Goal: Task Accomplishment & Management: Manage account settings

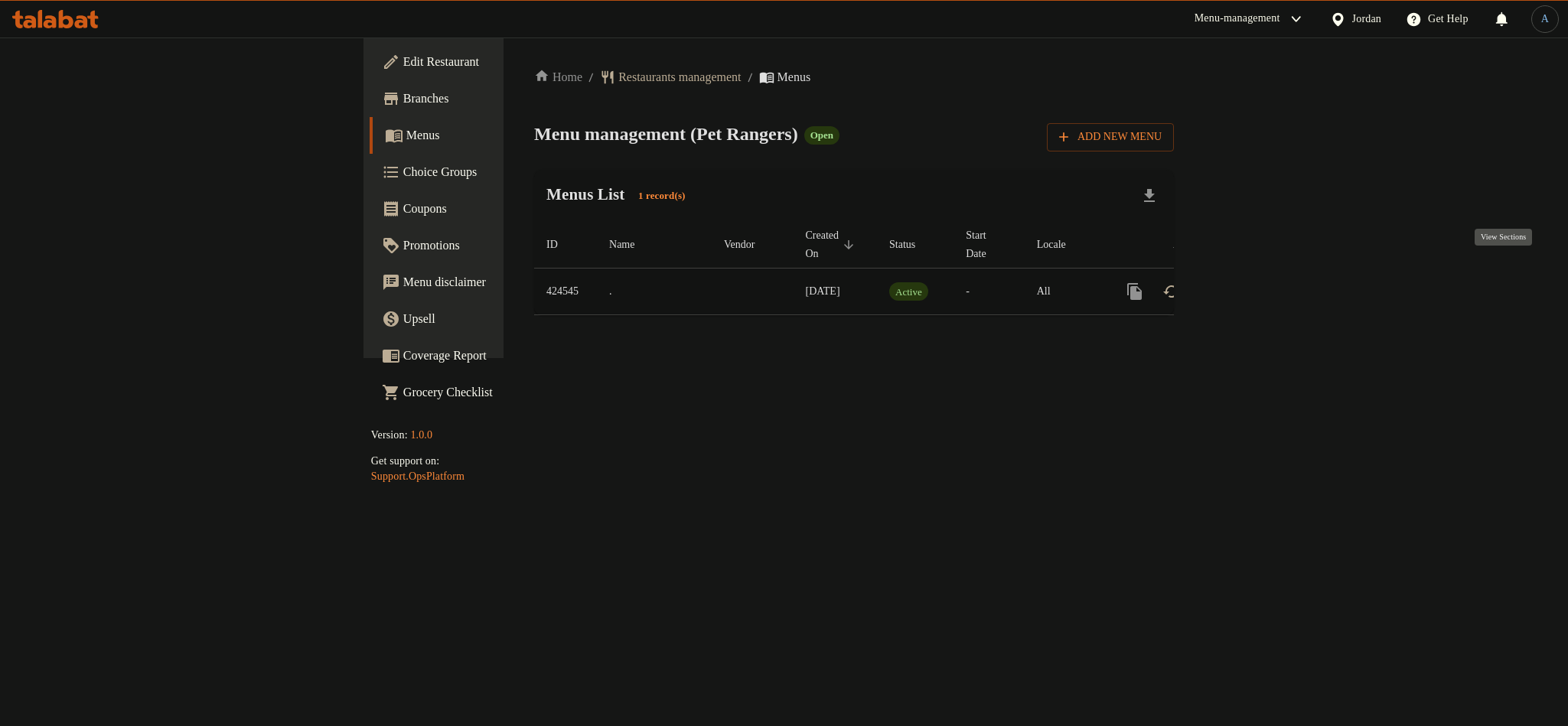
click at [1255, 282] on icon "enhanced table" at bounding box center [1245, 291] width 19 height 19
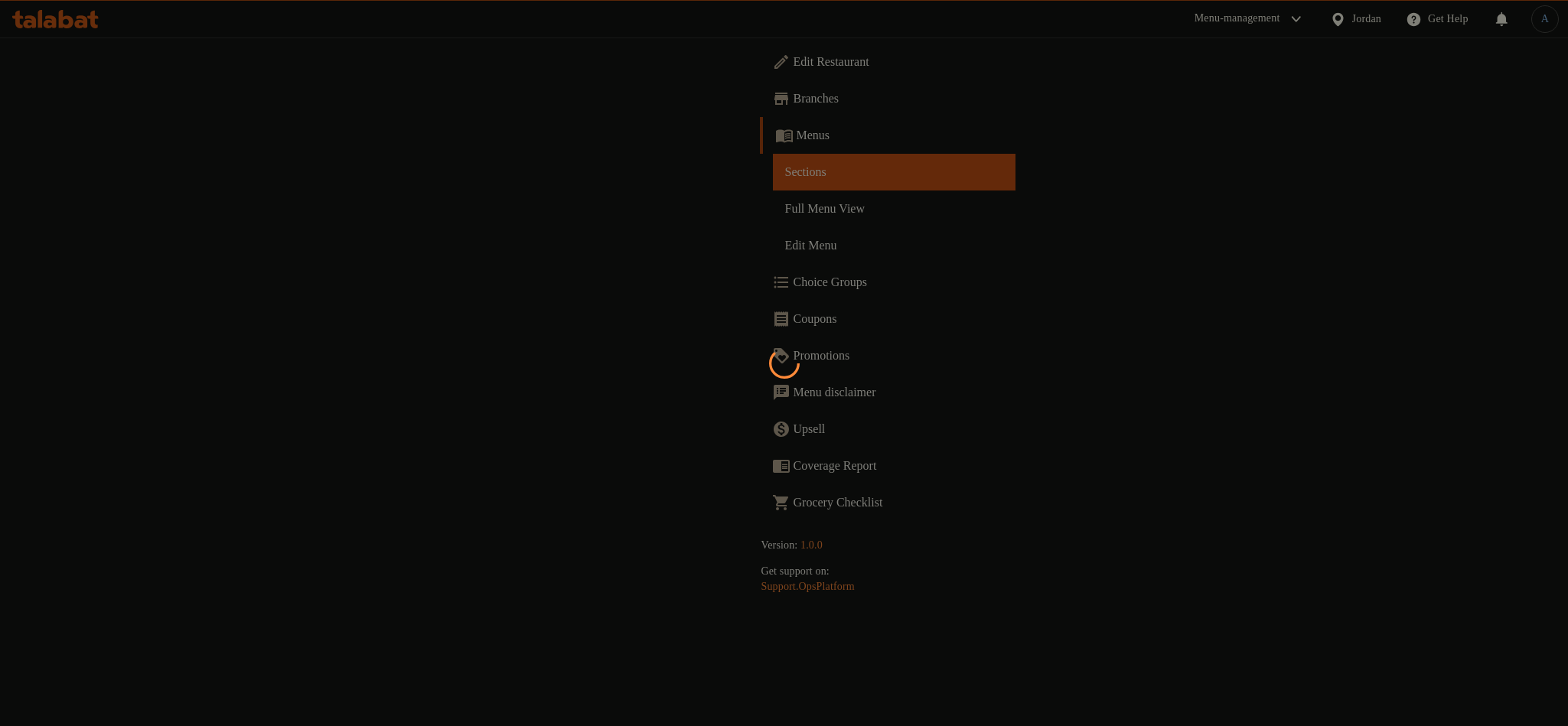
click at [104, 210] on div at bounding box center [784, 363] width 1568 height 726
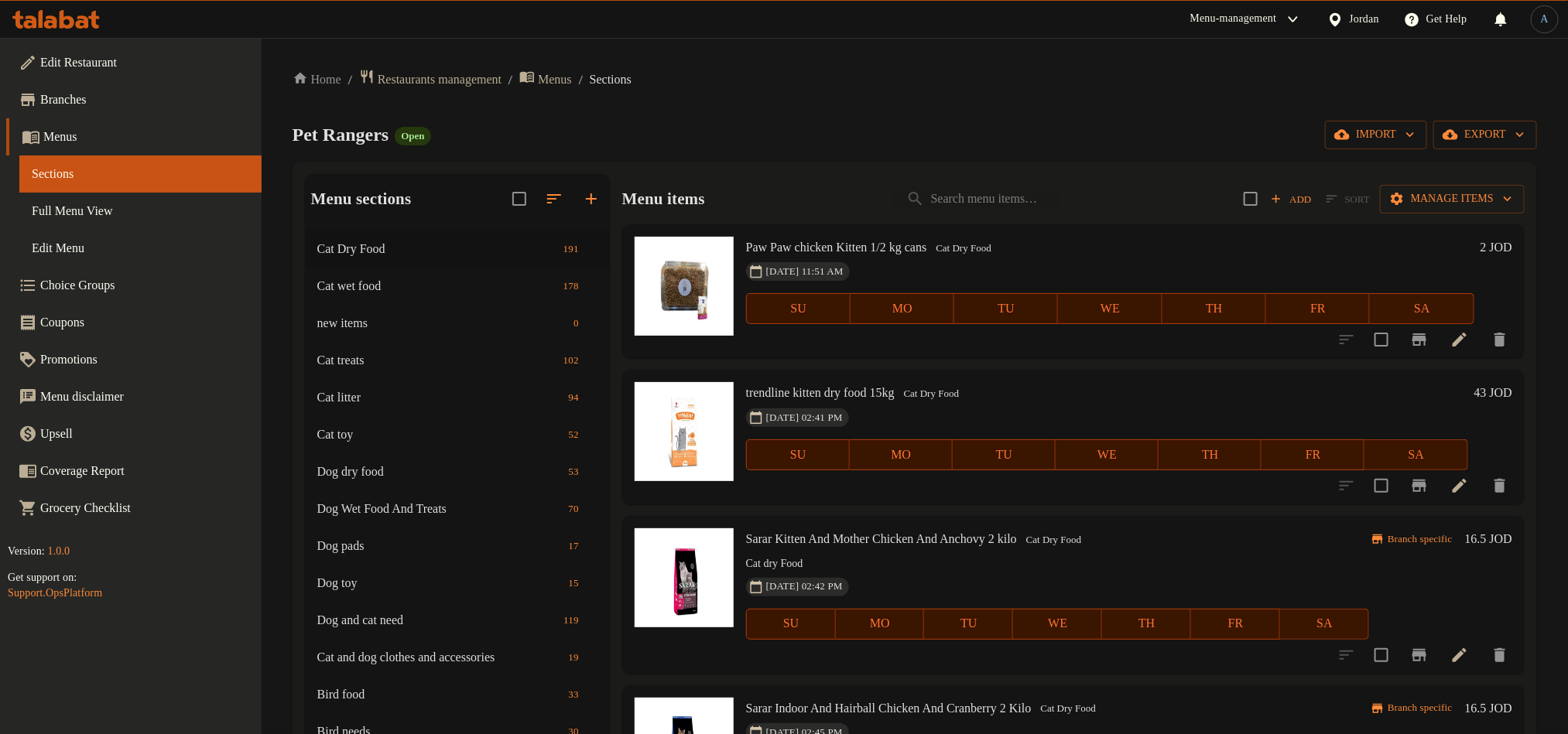
drag, startPoint x: 98, startPoint y: 214, endPoint x: 163, endPoint y: 216, distance: 65.0
click at [98, 214] on span "Full Menu View" at bounding box center [140, 211] width 218 height 19
click at [163, 216] on span "Full Menu View" at bounding box center [140, 211] width 218 height 19
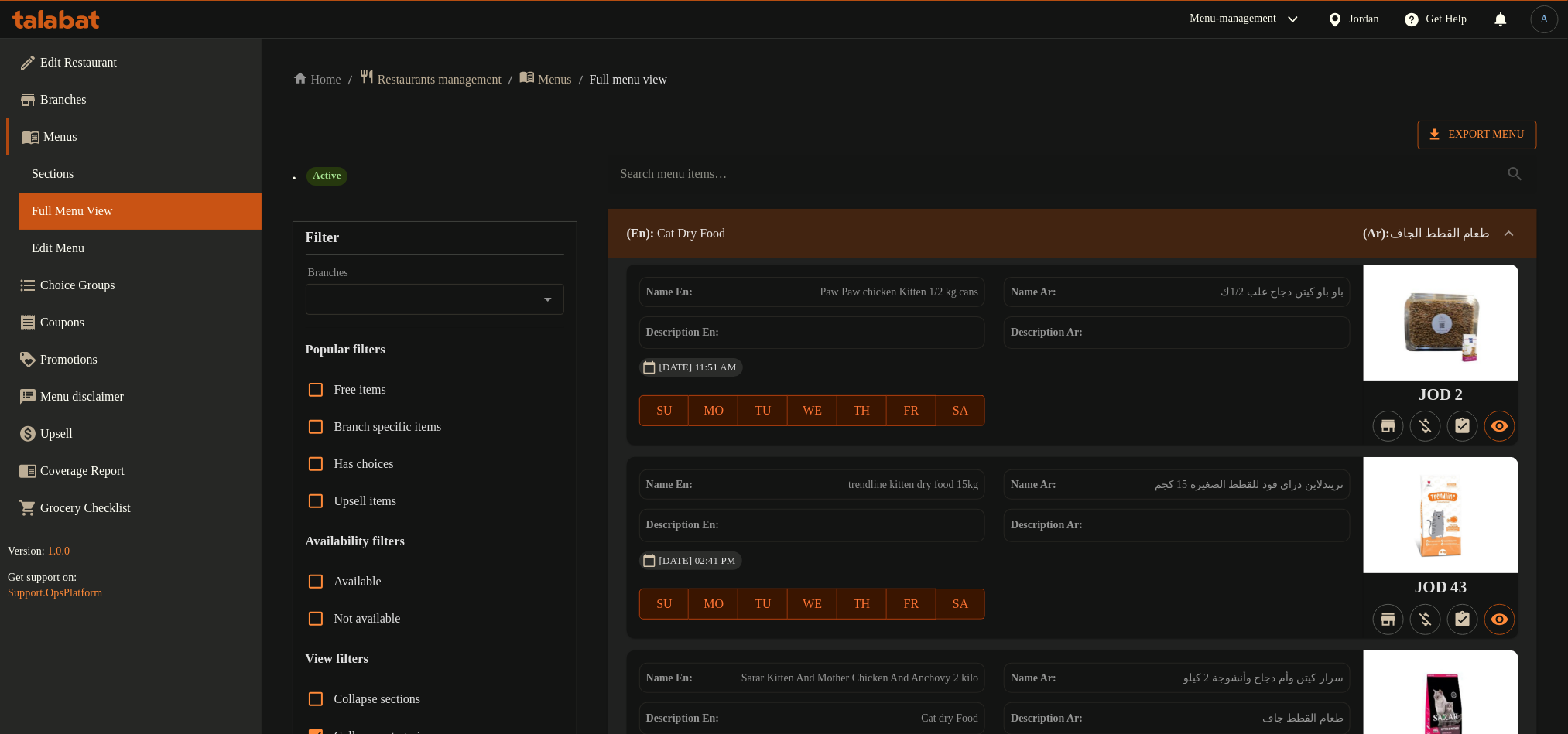
click at [1475, 138] on span "Export Menu" at bounding box center [1477, 134] width 94 height 19
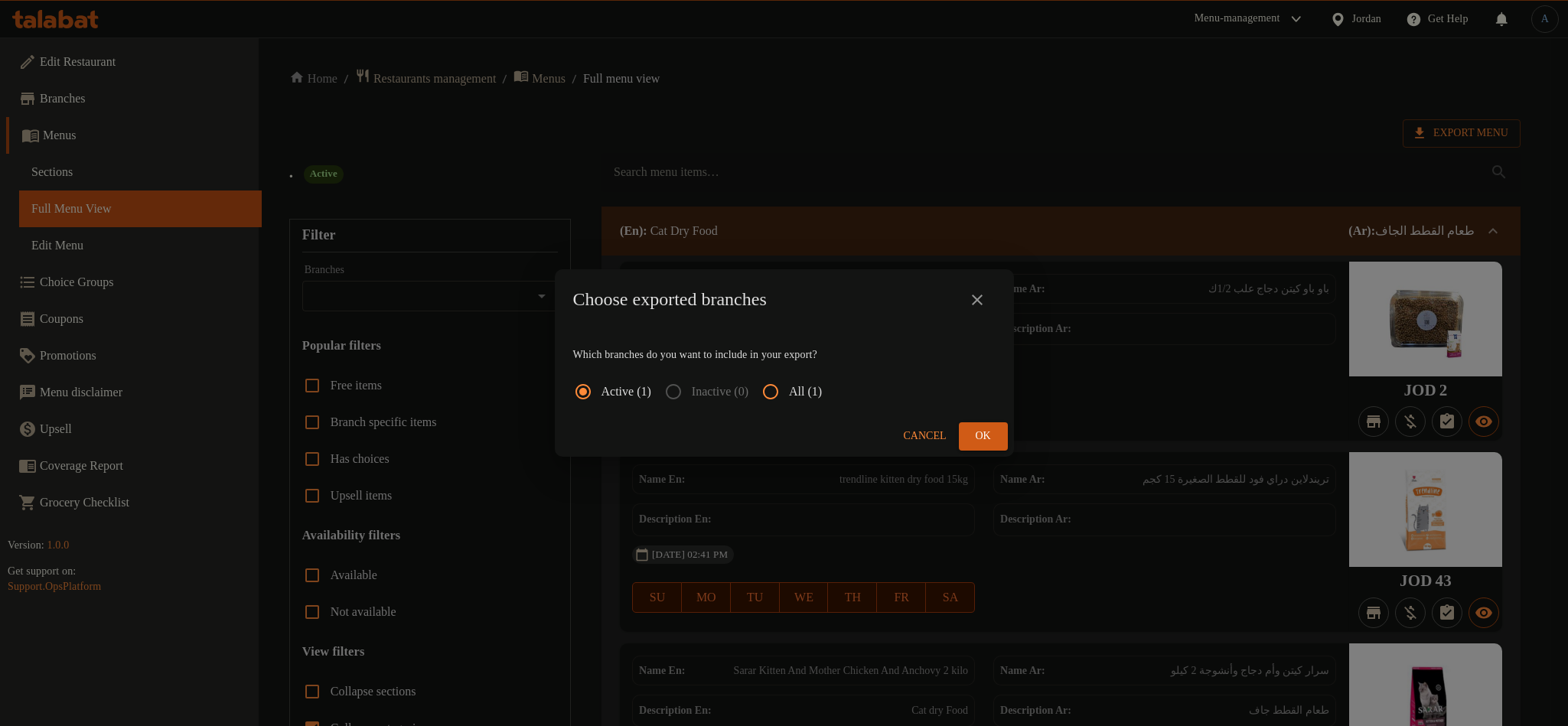
click at [822, 387] on span "All (1)" at bounding box center [805, 392] width 33 height 19
click at [789, 387] on input "All (1)" at bounding box center [770, 392] width 37 height 37
radio input "true"
click at [972, 434] on span "Ok" at bounding box center [984, 436] width 24 height 19
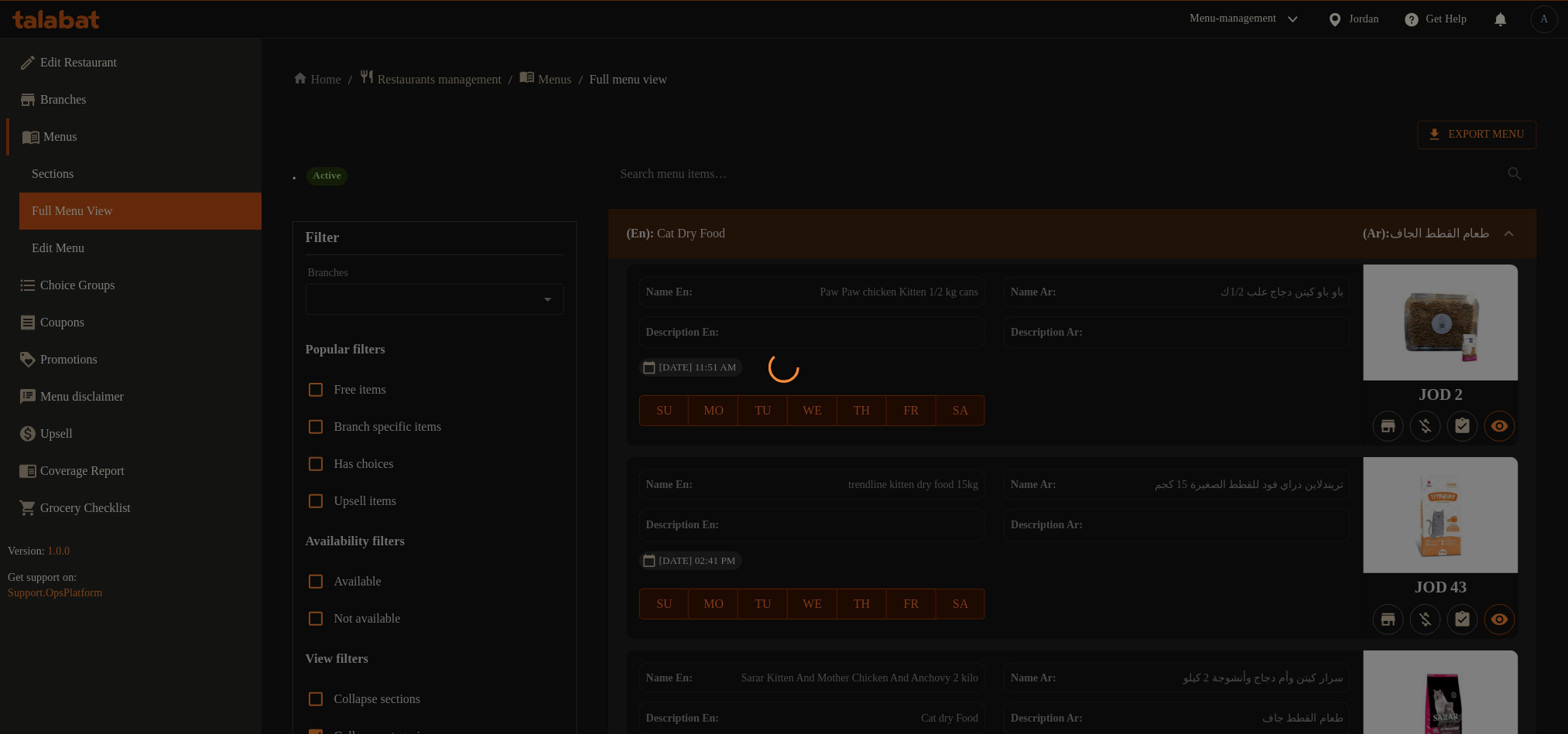
click at [901, 200] on div at bounding box center [784, 367] width 1568 height 734
drag, startPoint x: 833, startPoint y: 298, endPoint x: 555, endPoint y: 191, distance: 297.9
click at [834, 297] on div at bounding box center [784, 367] width 1568 height 734
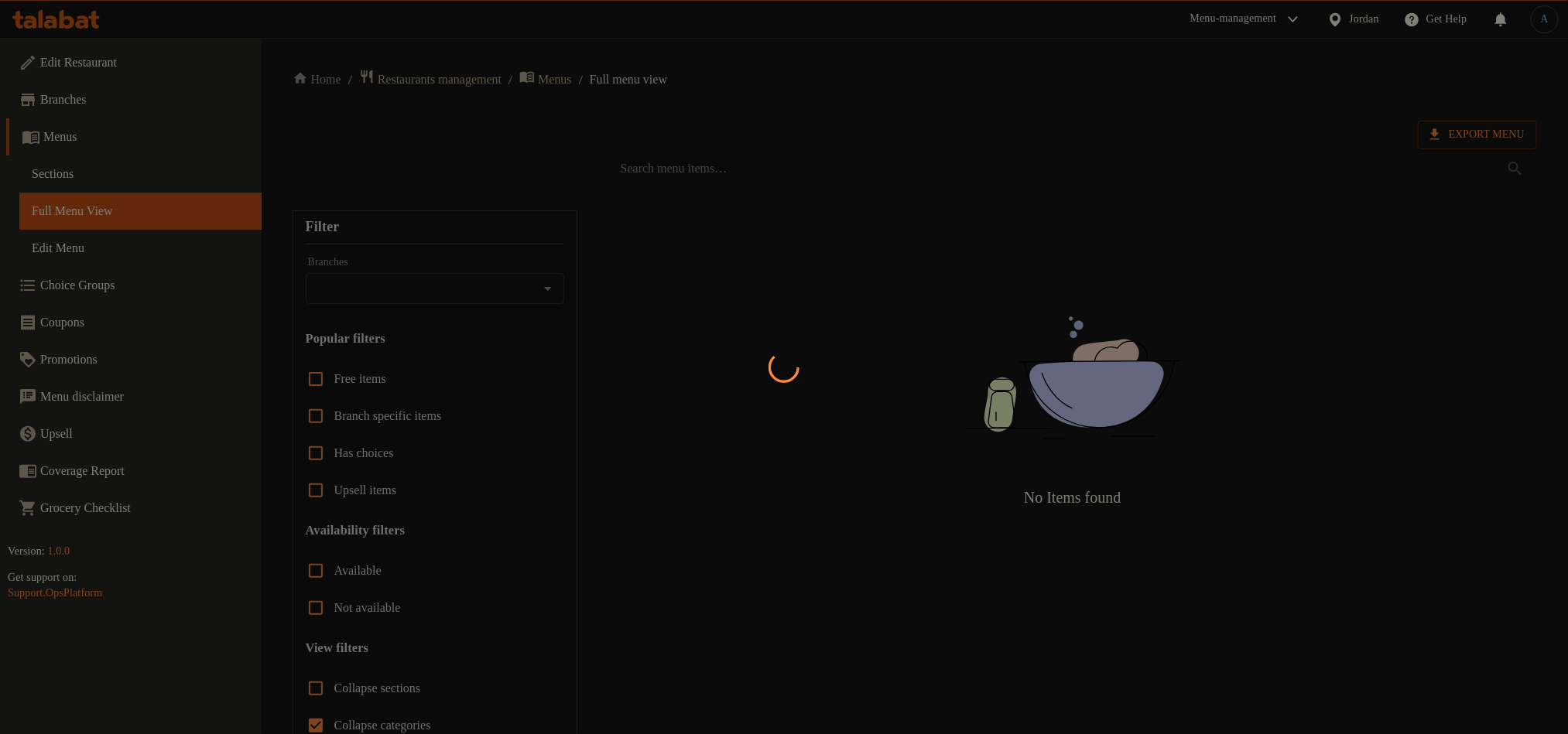
click at [670, 256] on div at bounding box center [784, 367] width 1568 height 734
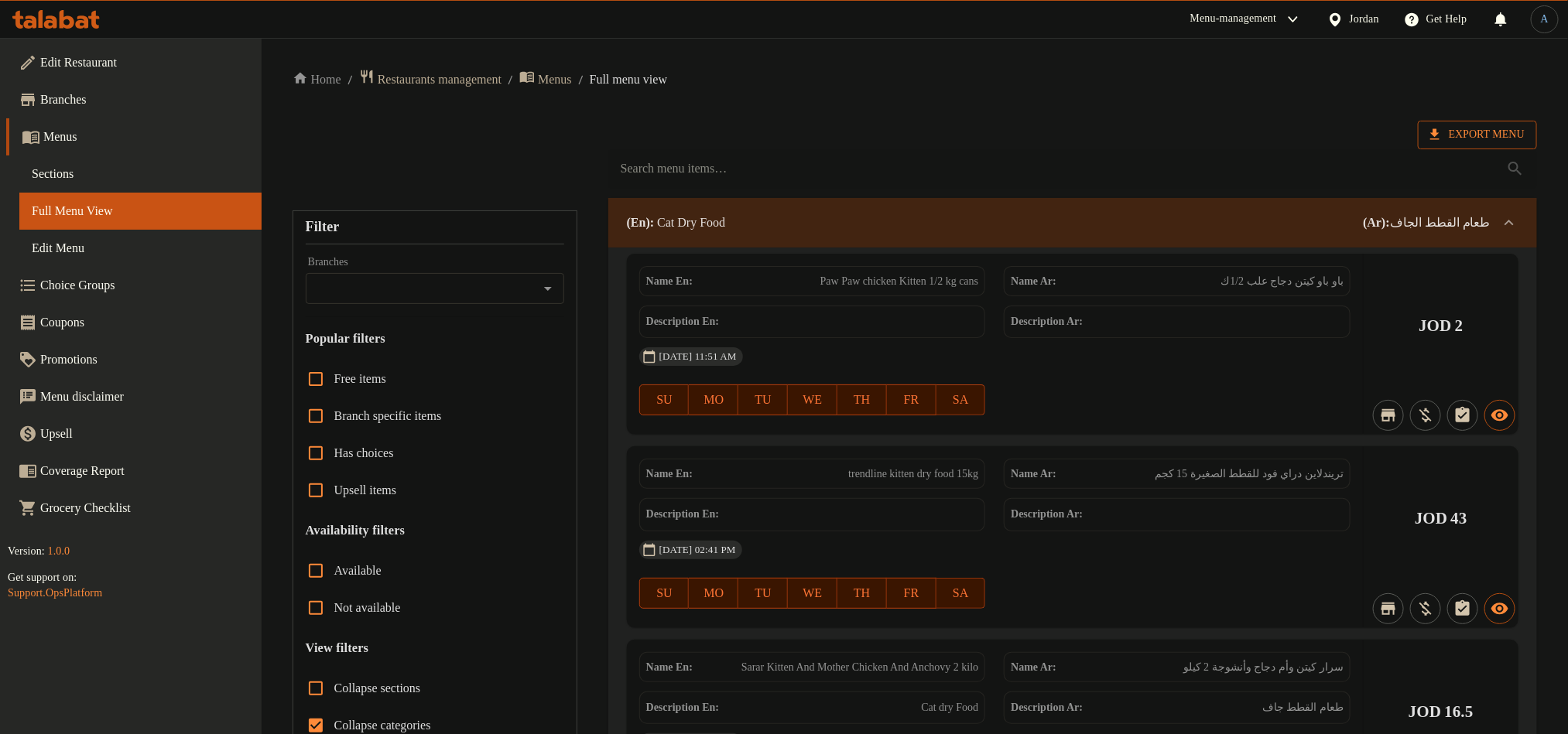
click at [1490, 130] on span "Export Menu" at bounding box center [1477, 134] width 94 height 19
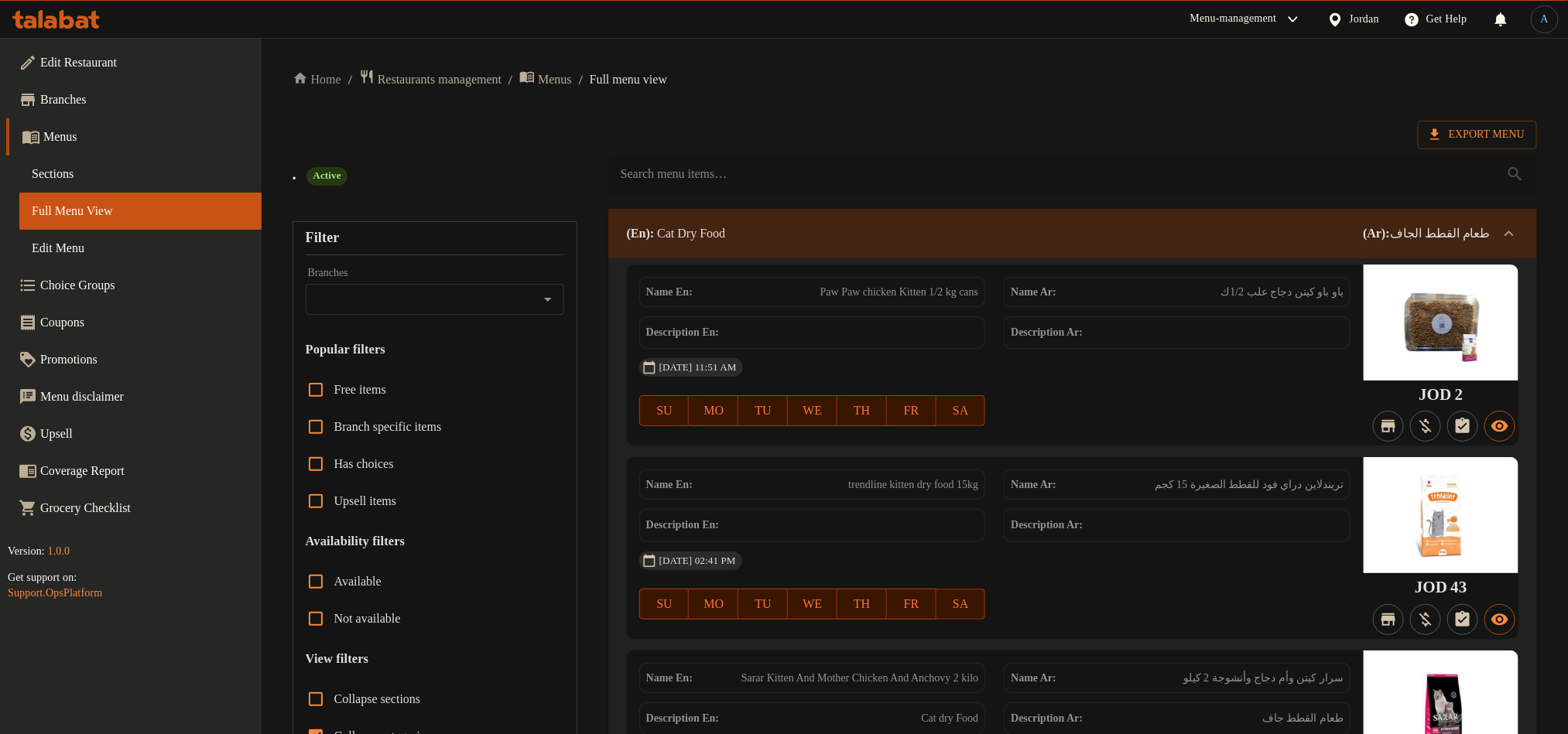
click at [1235, 160] on input "search" at bounding box center [1072, 175] width 929 height 40
click at [1234, 82] on ol "Home / Restaurants management / Menus / Full menu view" at bounding box center [915, 79] width 1245 height 21
click at [1454, 133] on span "Export Menu" at bounding box center [1477, 134] width 94 height 19
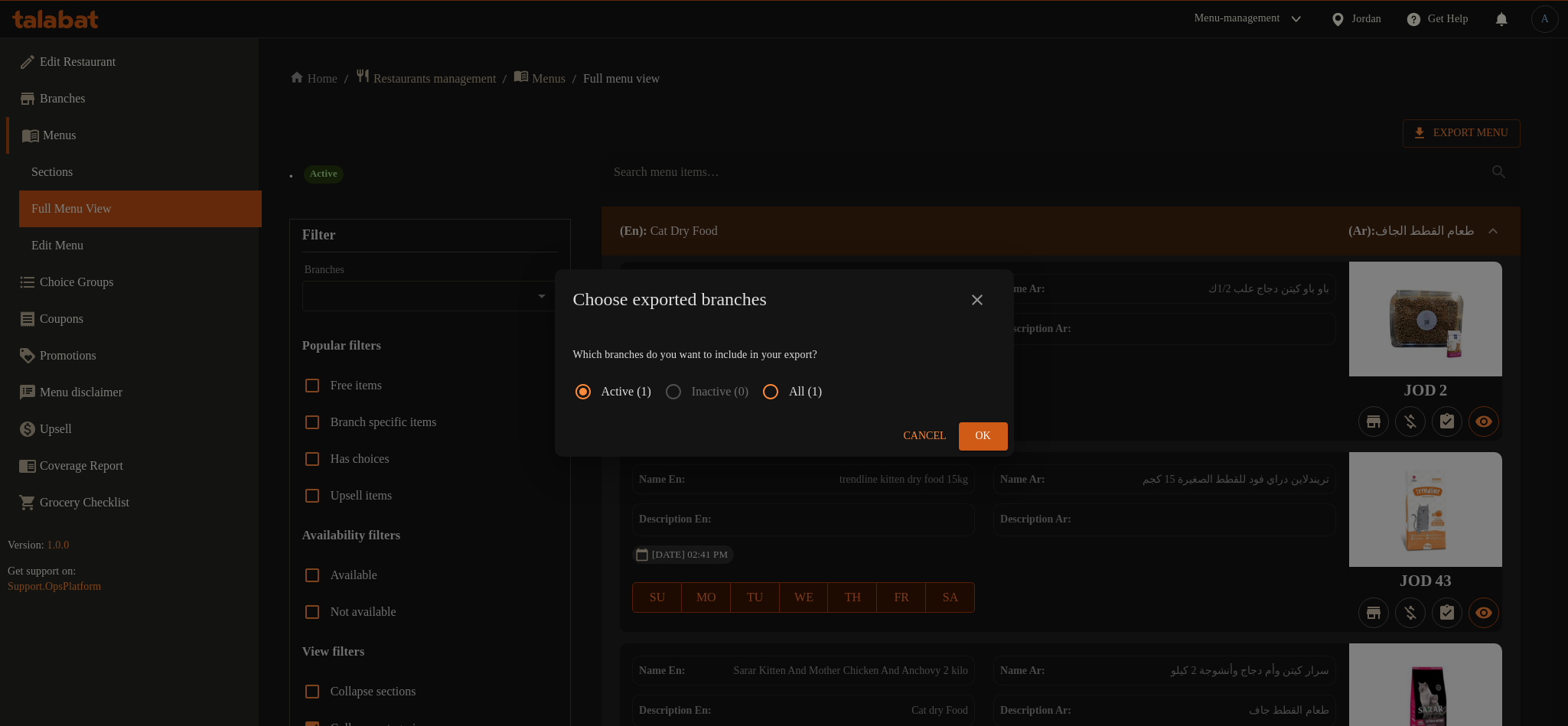
click at [822, 391] on span "All (1)" at bounding box center [805, 392] width 33 height 19
click at [789, 391] on input "All (1)" at bounding box center [770, 392] width 37 height 37
radio input "true"
click at [978, 432] on span "Ok" at bounding box center [984, 436] width 24 height 19
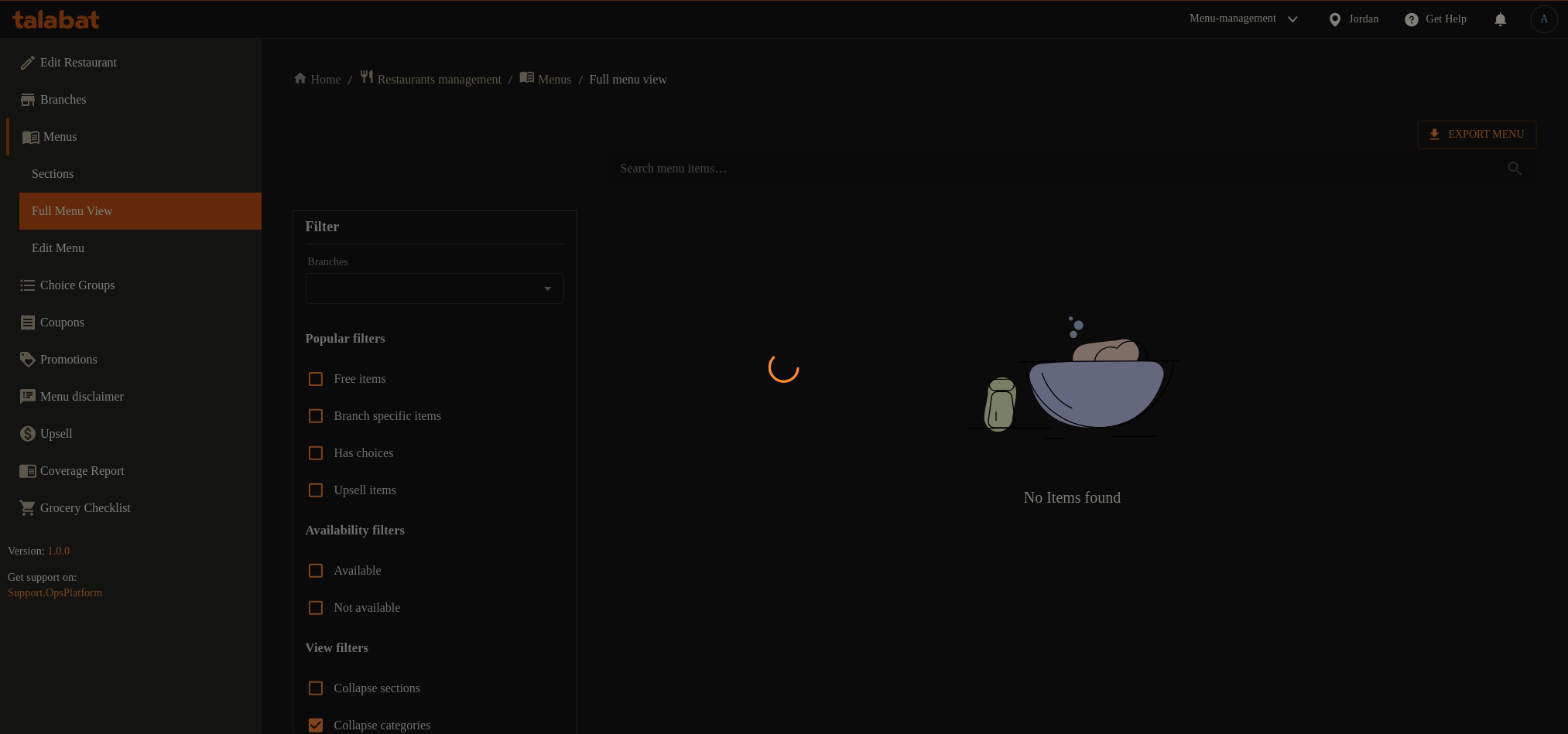
click at [822, 142] on div at bounding box center [784, 367] width 1568 height 734
click at [847, 109] on div at bounding box center [784, 367] width 1568 height 734
click at [850, 106] on div at bounding box center [784, 367] width 1568 height 734
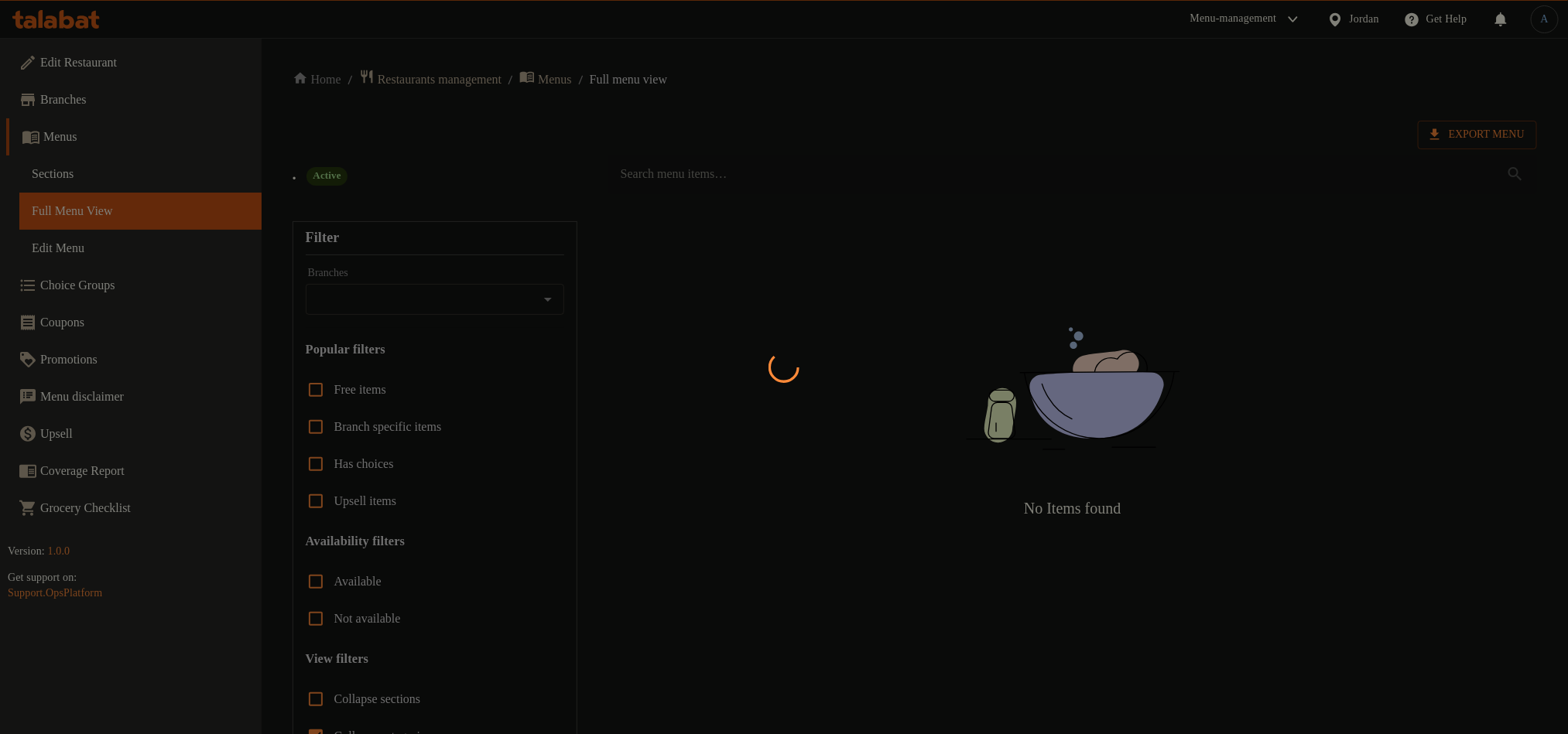
click at [760, 368] on div at bounding box center [784, 367] width 1568 height 734
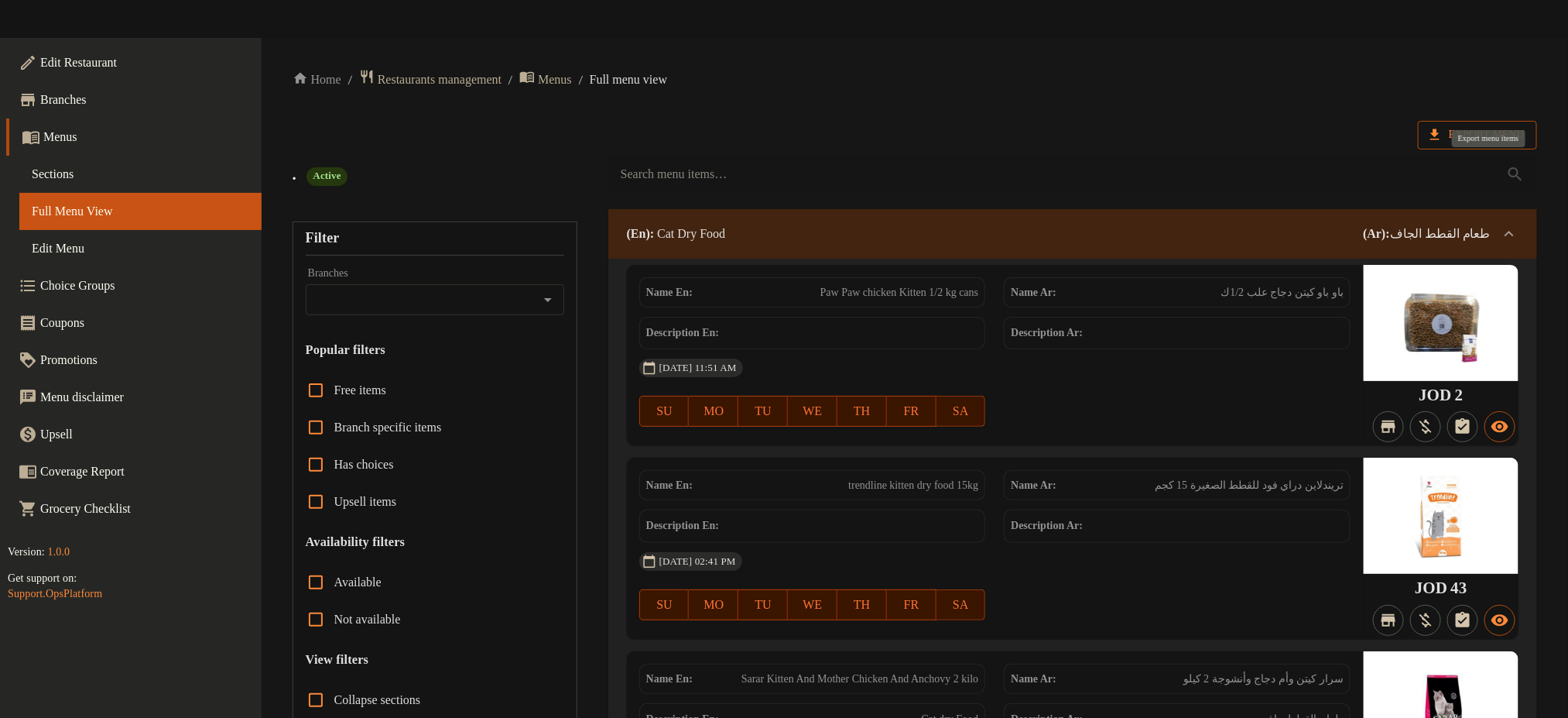
click at [1443, 133] on icon at bounding box center [1434, 135] width 16 height 16
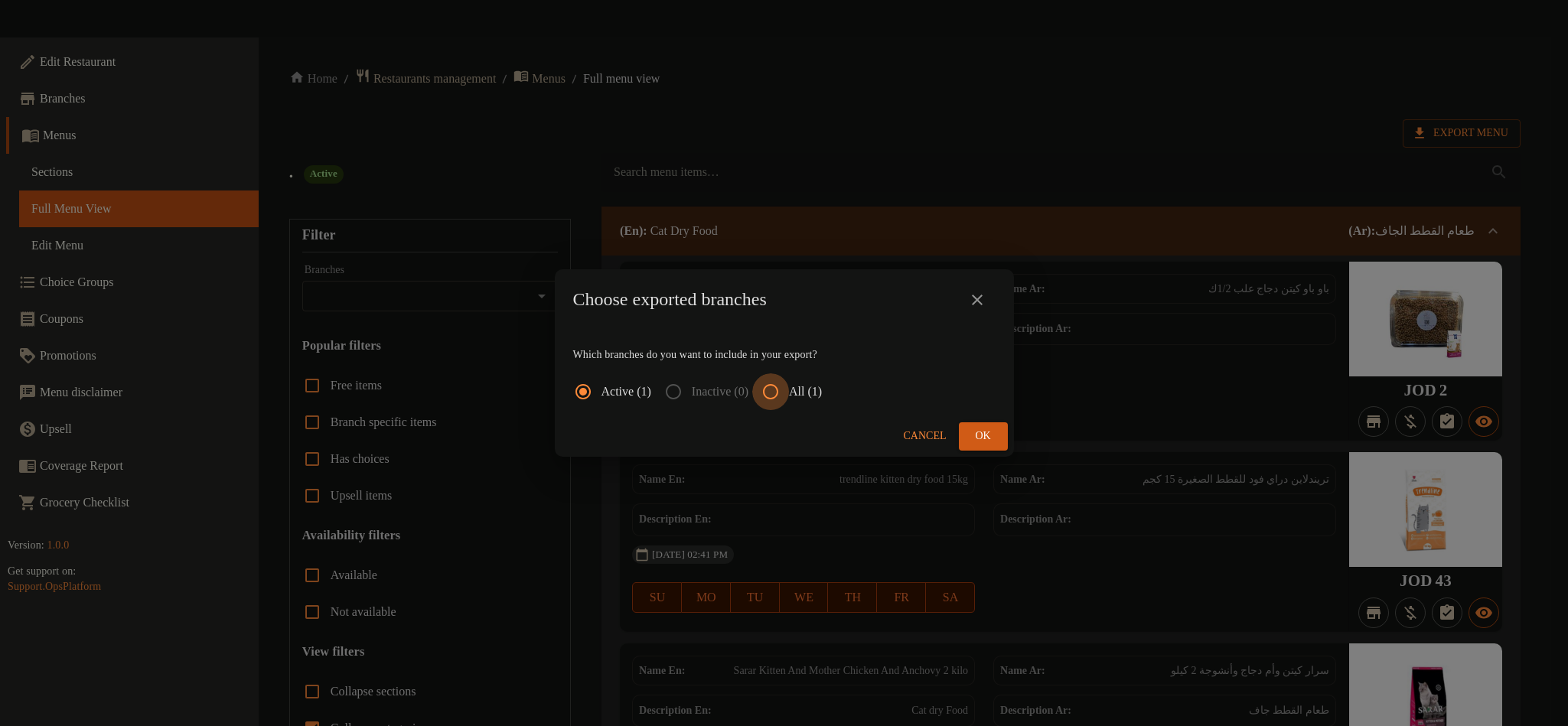
click at [788, 396] on input "All (1)" at bounding box center [770, 392] width 37 height 37
radio input "true"
click at [992, 421] on div "Cancel Ok" at bounding box center [784, 436] width 459 height 41
click at [974, 425] on button "Ok" at bounding box center [984, 436] width 49 height 29
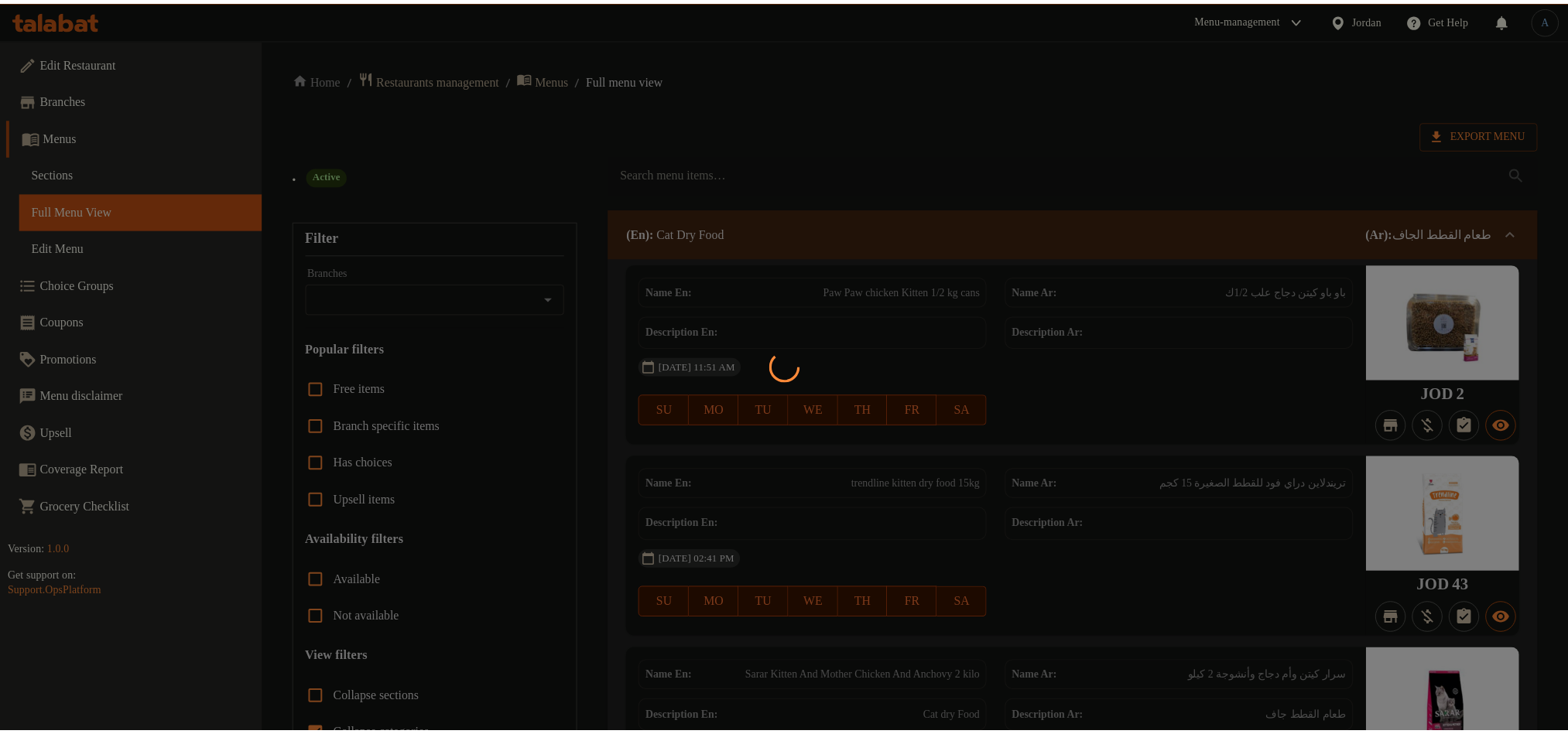
scroll to position [2890, 0]
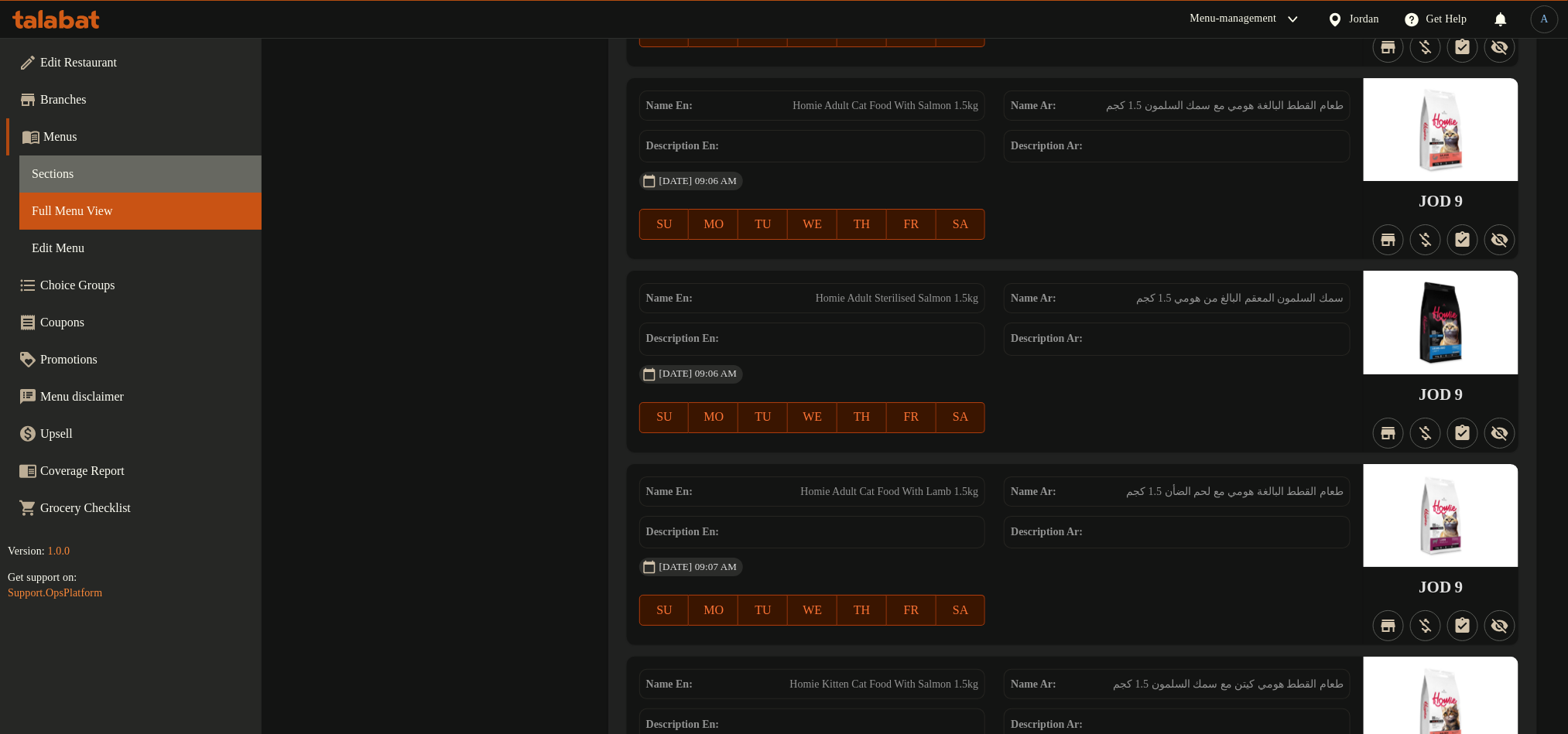
click at [87, 181] on span "Sections" at bounding box center [140, 174] width 218 height 19
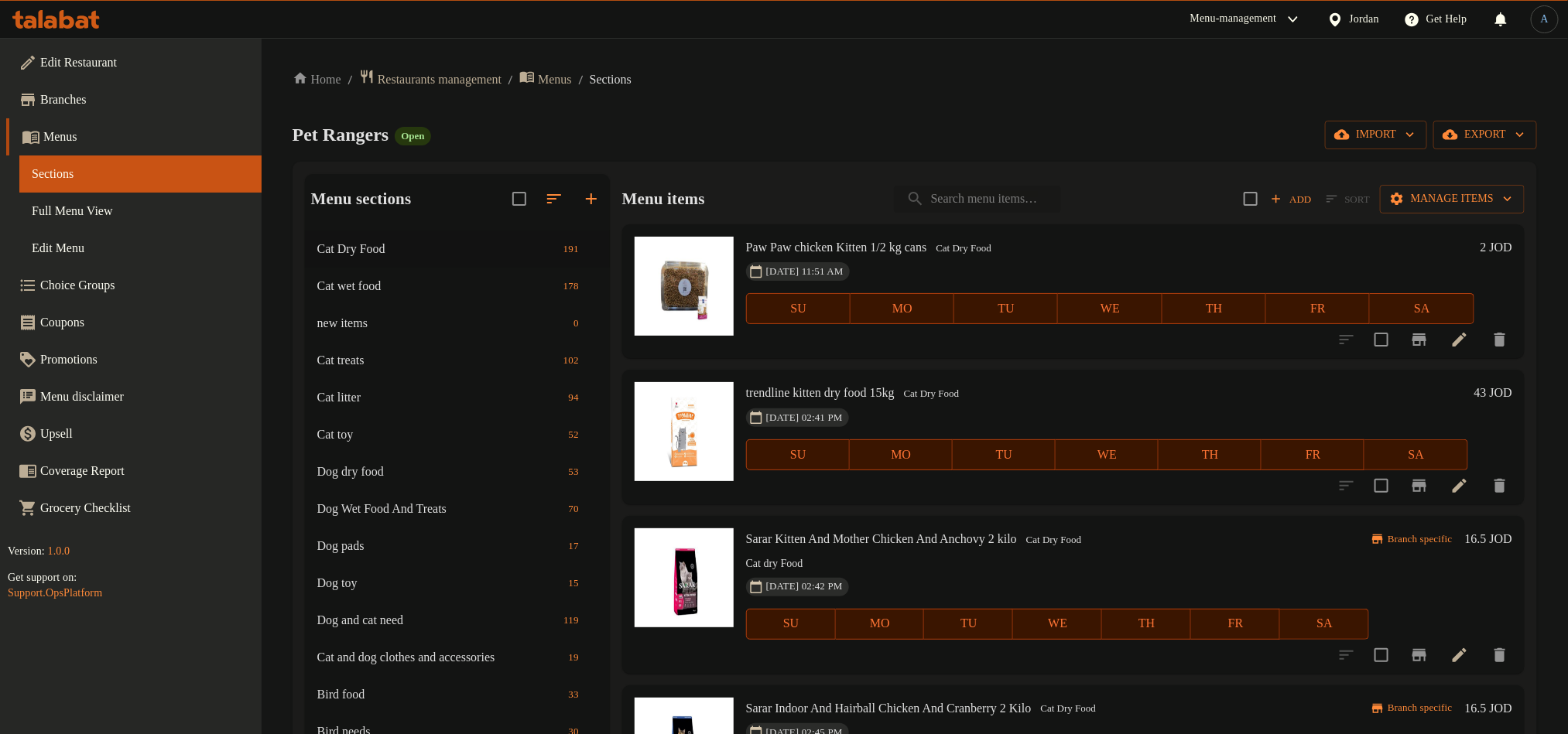
click at [1035, 193] on input "search" at bounding box center [977, 199] width 167 height 27
paste input "homie kitten cat with lamb 1.5kg"
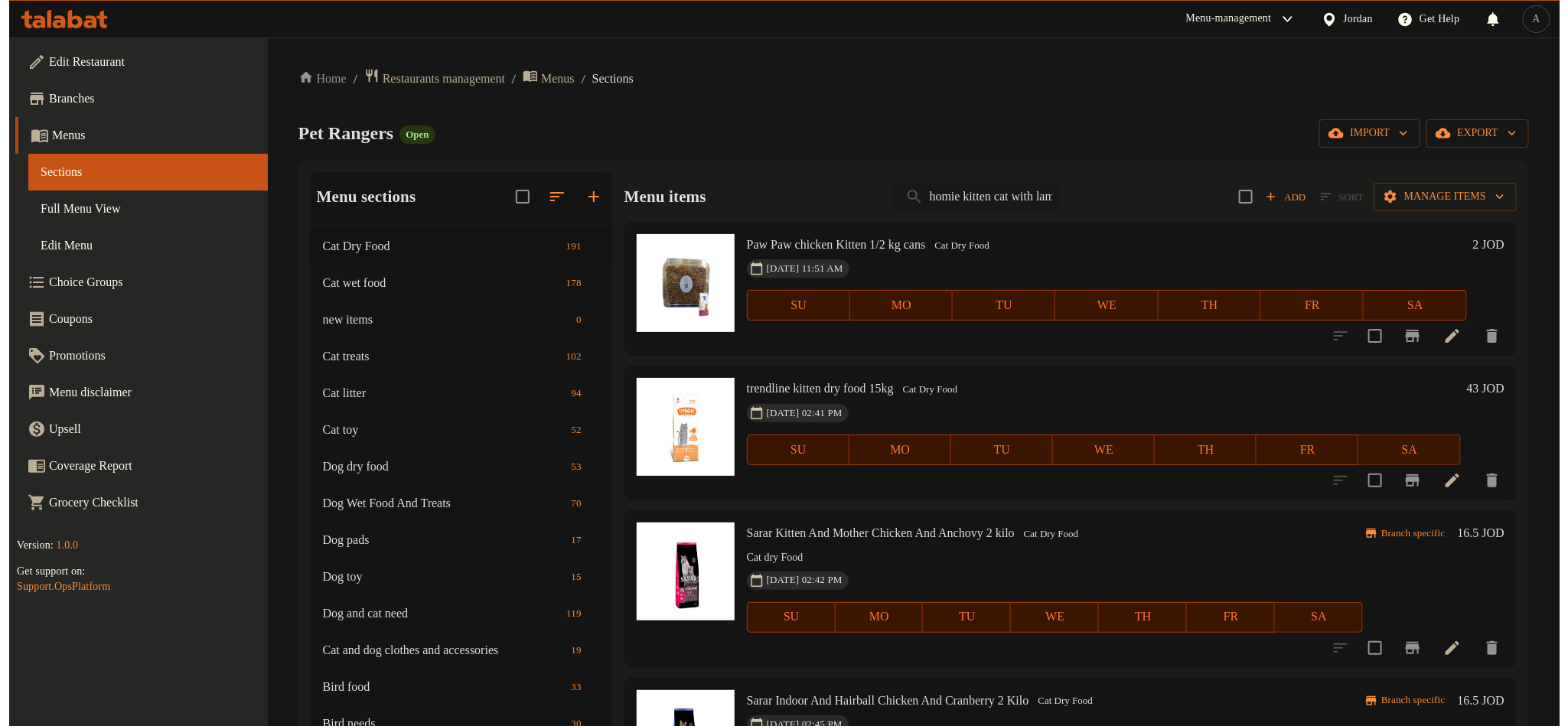
scroll to position [0, 34]
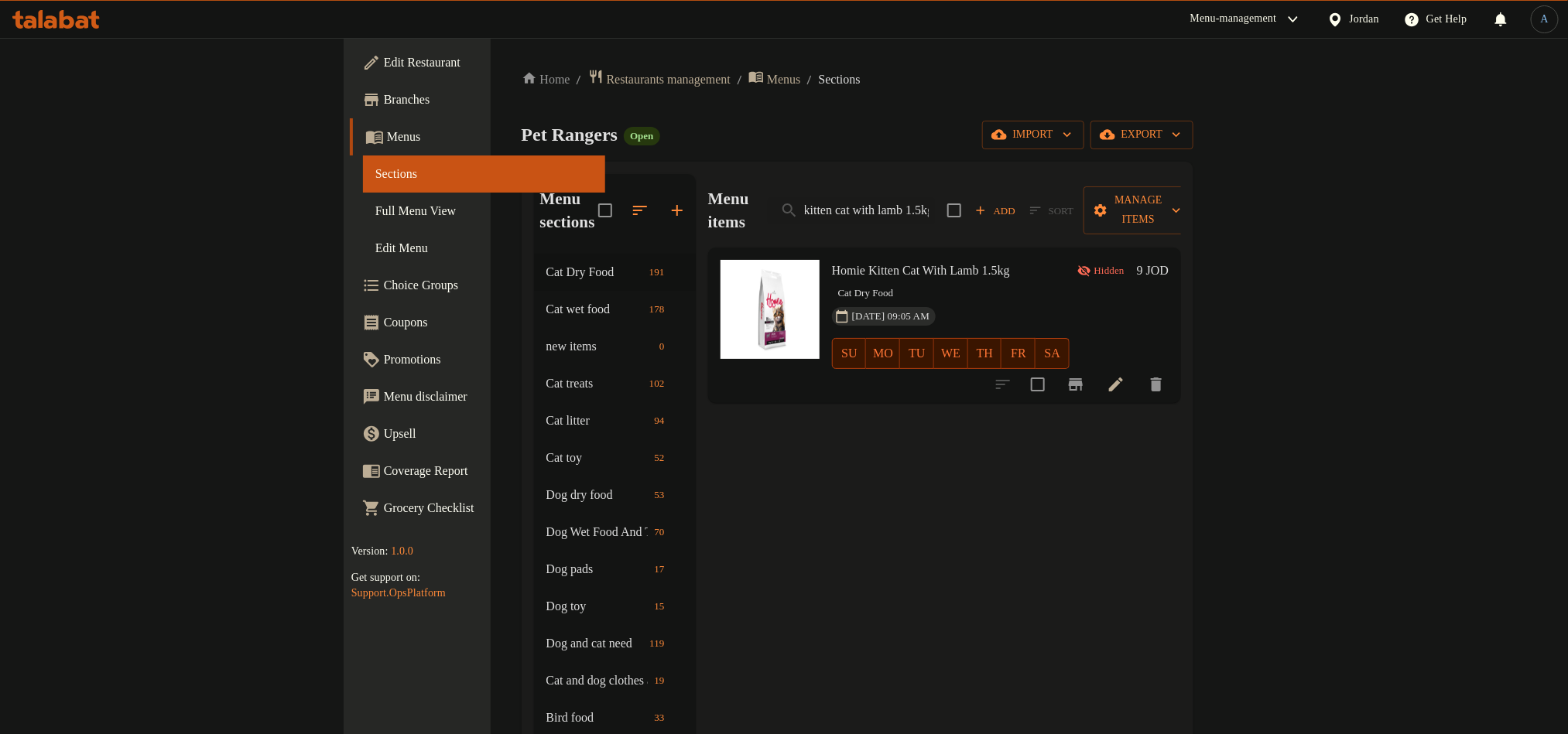
type input "homie kitten cat with lamb 1.5kg"
click at [1125, 375] on icon at bounding box center [1116, 384] width 19 height 19
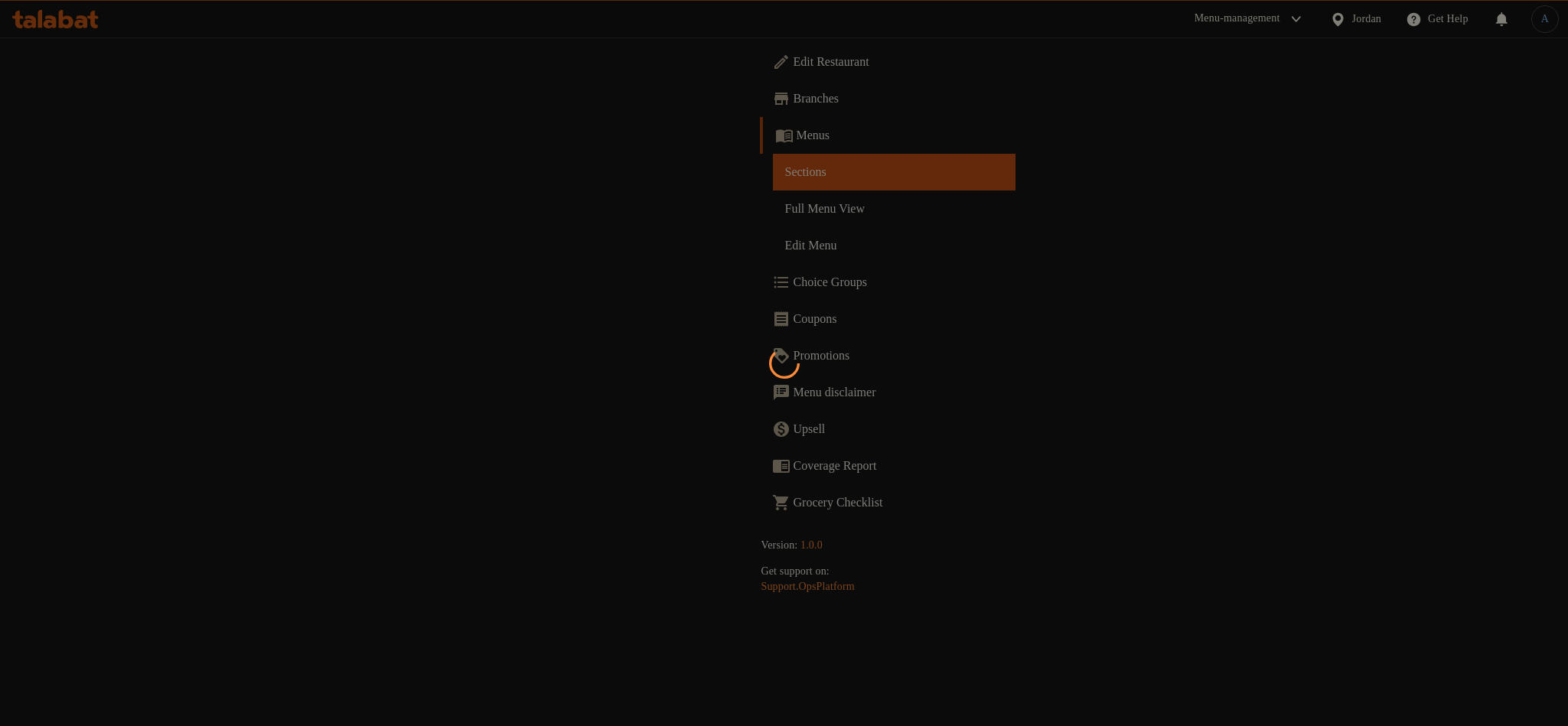
click at [731, 225] on div at bounding box center [784, 363] width 1568 height 726
click at [68, 141] on div at bounding box center [784, 363] width 1568 height 726
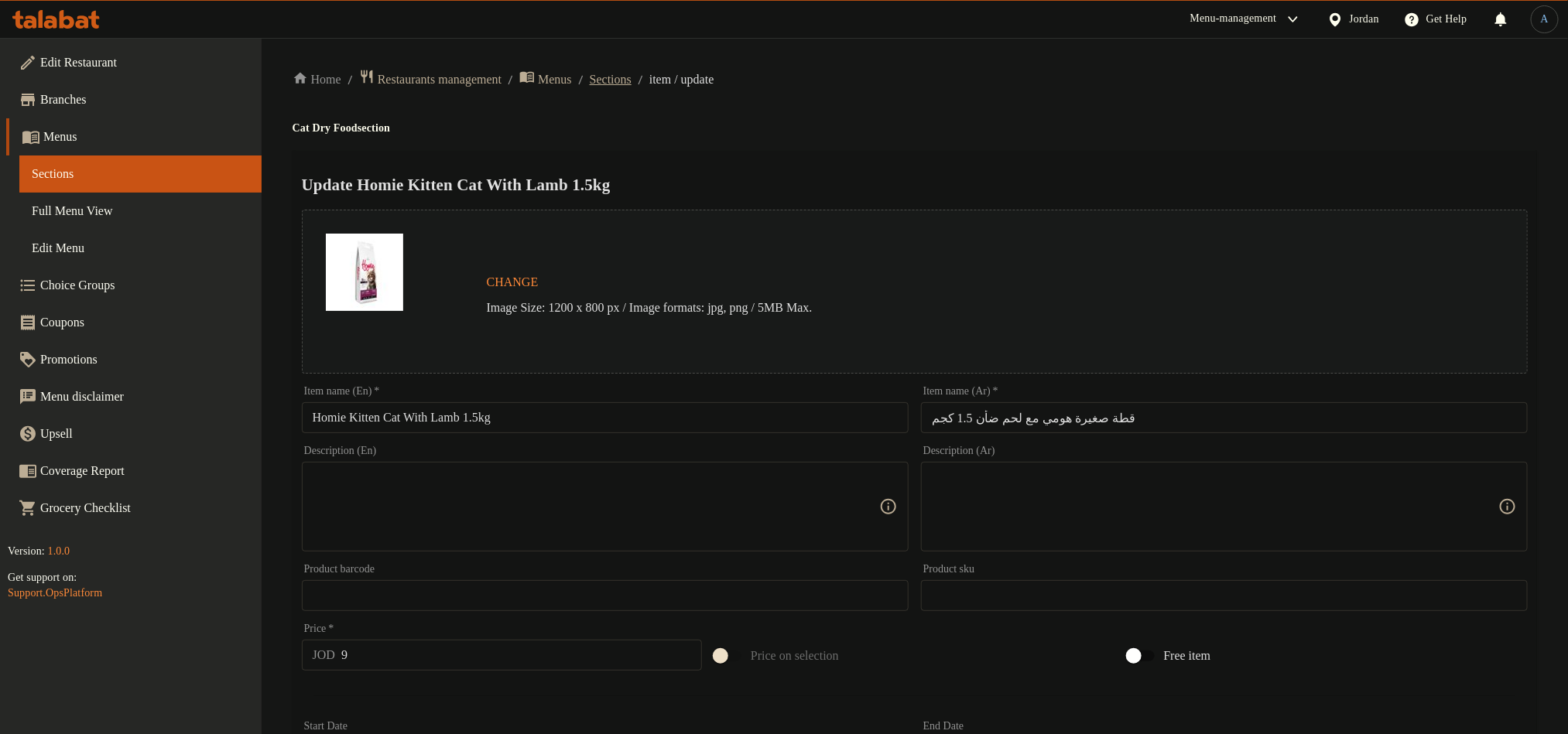
click at [632, 70] on span "Sections" at bounding box center [610, 79] width 42 height 19
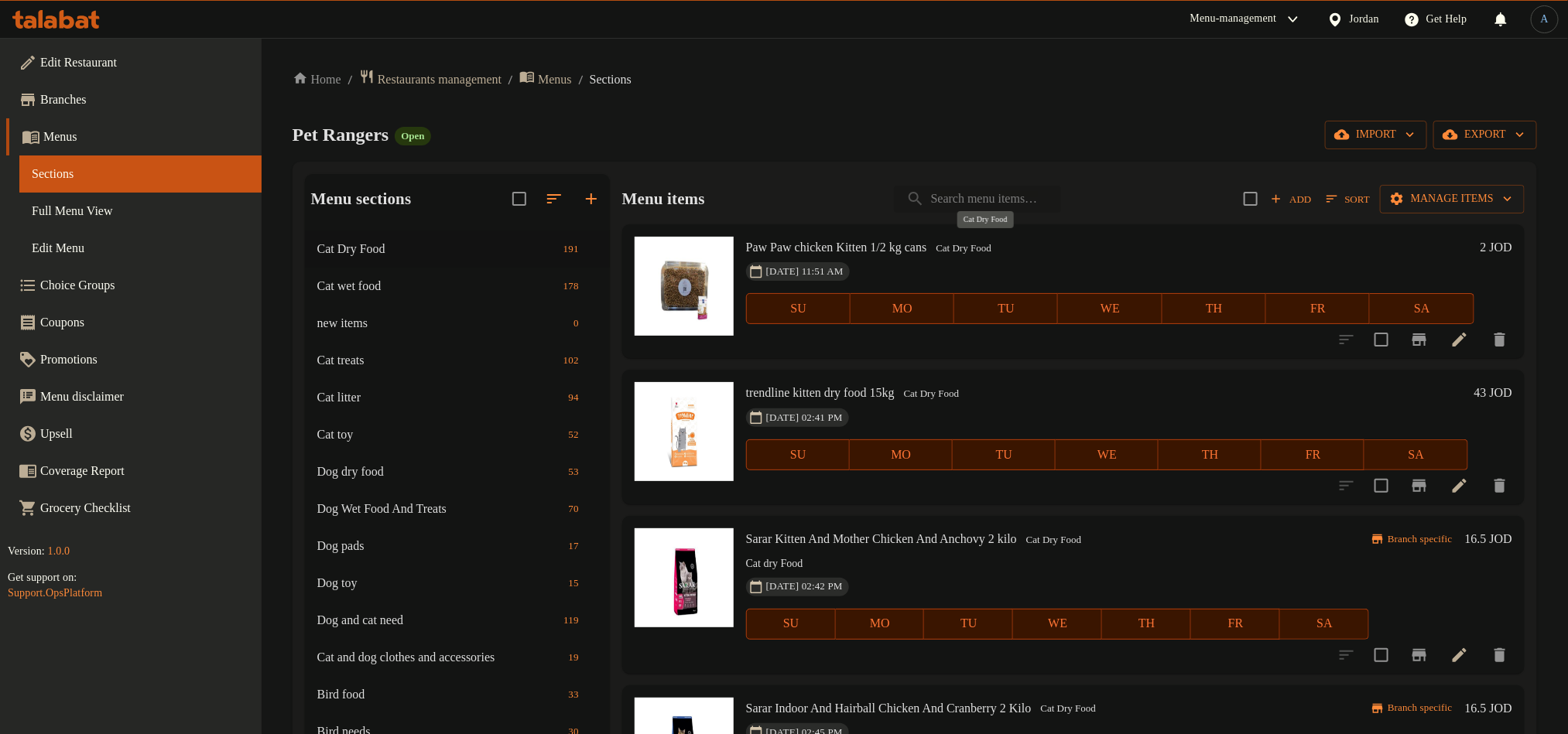
click at [971, 195] on input "search" at bounding box center [977, 199] width 167 height 27
paste input "homie kitten cat with lamb 1.5kg"
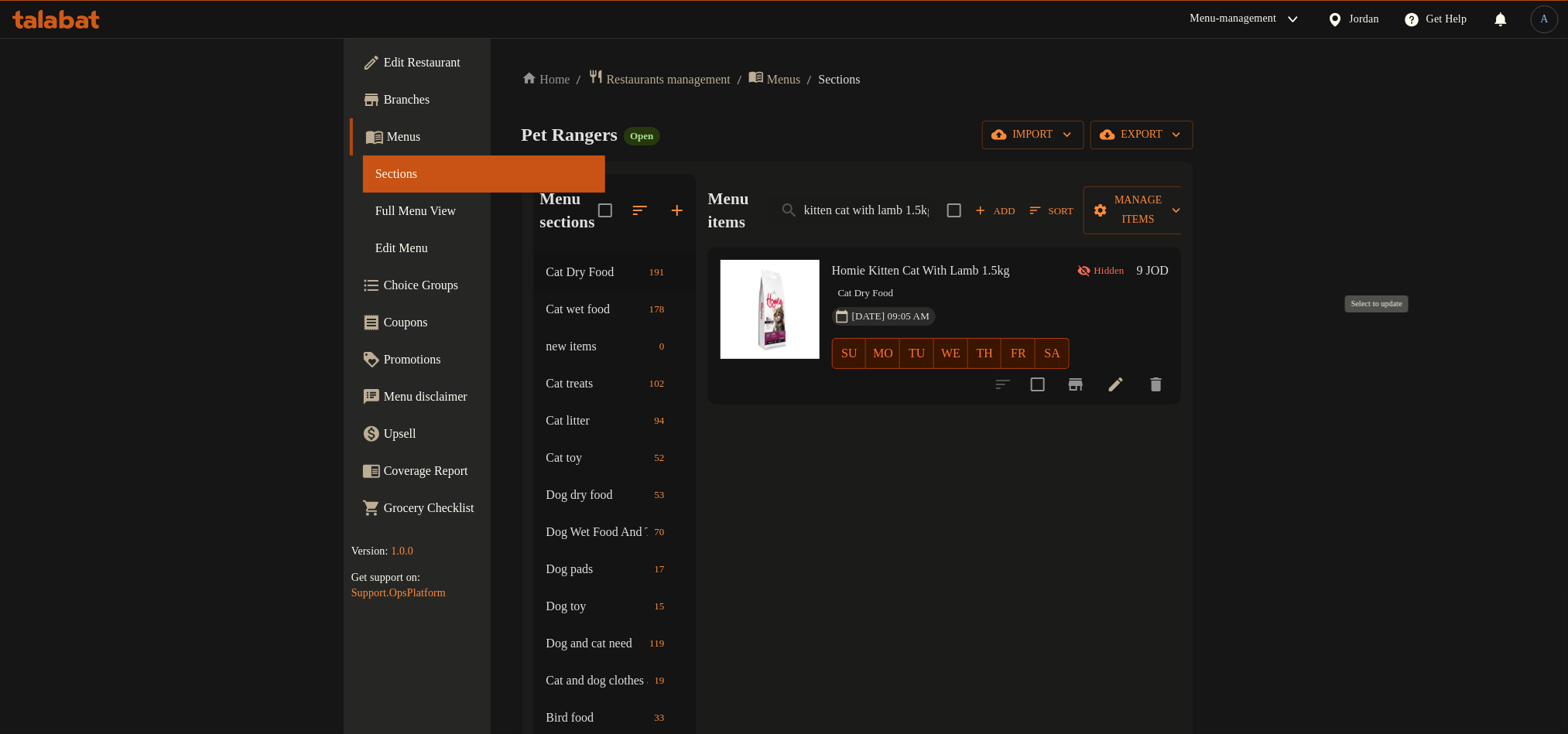
type input "homie kitten cat with lamb 1.5kg"
click at [1054, 369] on input "checkbox" at bounding box center [1037, 384] width 32 height 32
checkbox input "true"
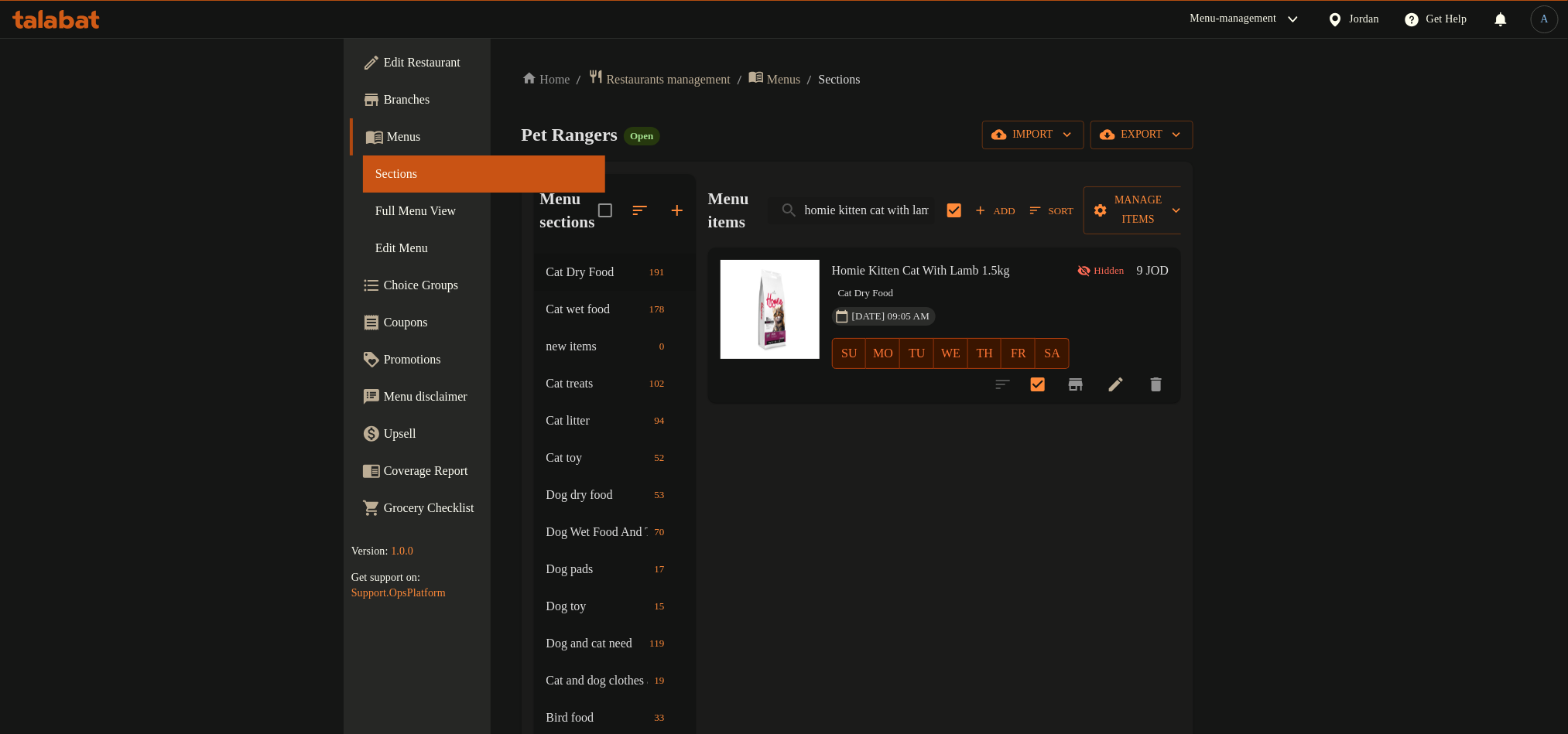
click at [935, 198] on input "homie kitten cat with lamb 1.5kg" at bounding box center [851, 210] width 167 height 27
paste input "adult cat food with salmon"
type input "homie adult cat food with salmon 1.5kg"
click at [1054, 369] on input "checkbox" at bounding box center [1037, 384] width 32 height 32
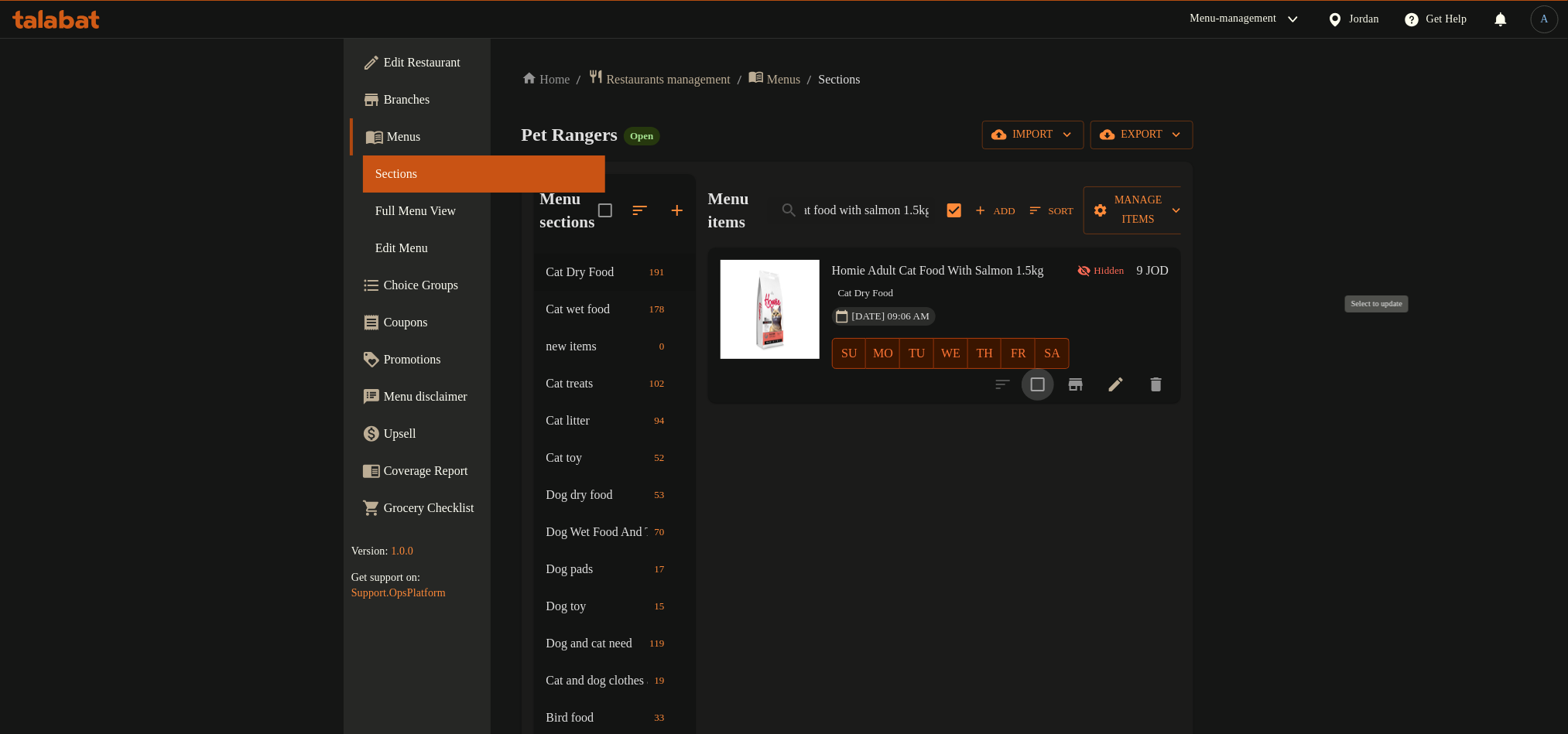
checkbox input "true"
checkbox input "false"
click at [935, 197] on input "homie adult cat food with salmon 1.5kg" at bounding box center [851, 210] width 167 height 27
paste input "sterilised"
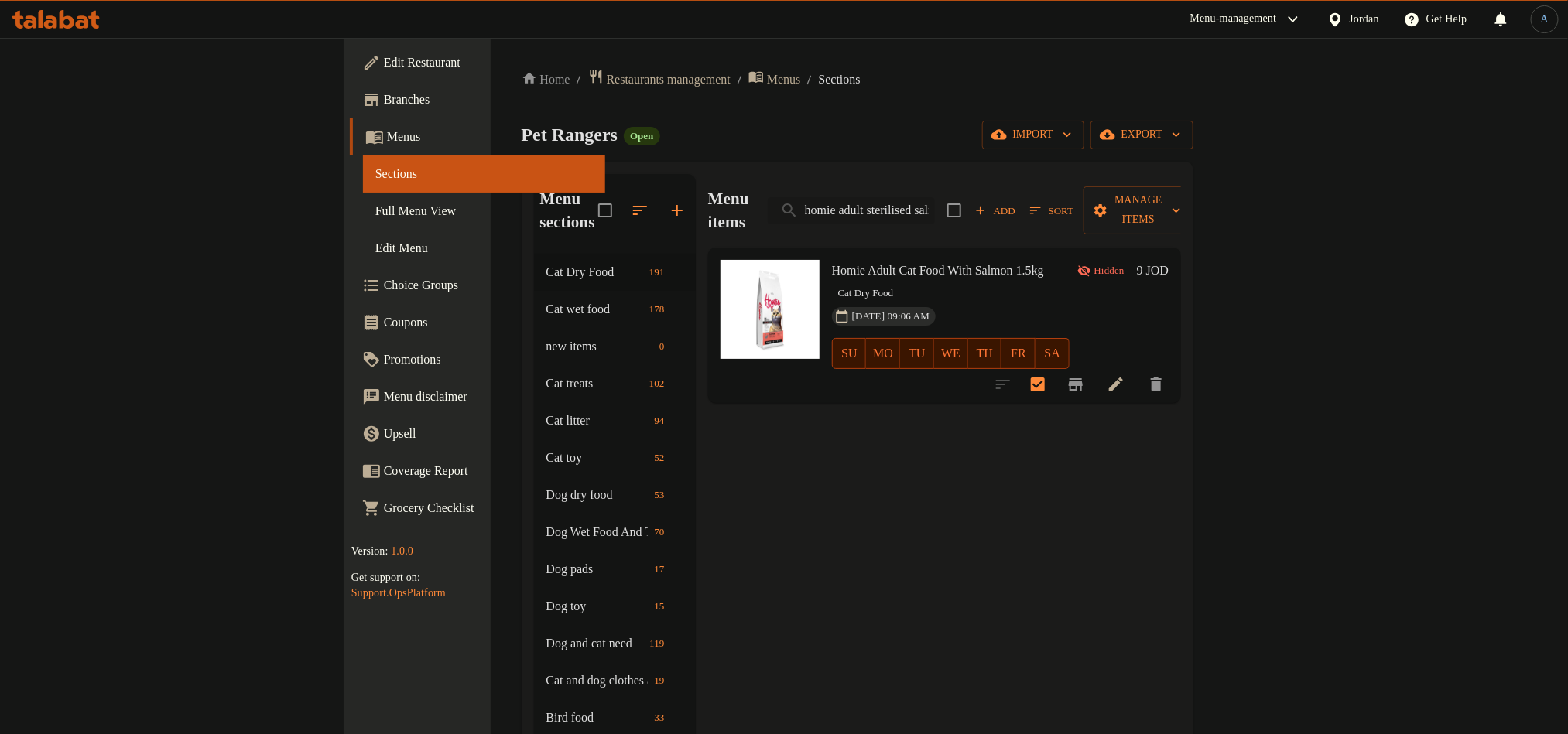
scroll to position [0, 49]
type input "homie adult sterilised salmon 1.5kg"
click at [1054, 369] on input "checkbox" at bounding box center [1037, 384] width 32 height 32
checkbox input "true"
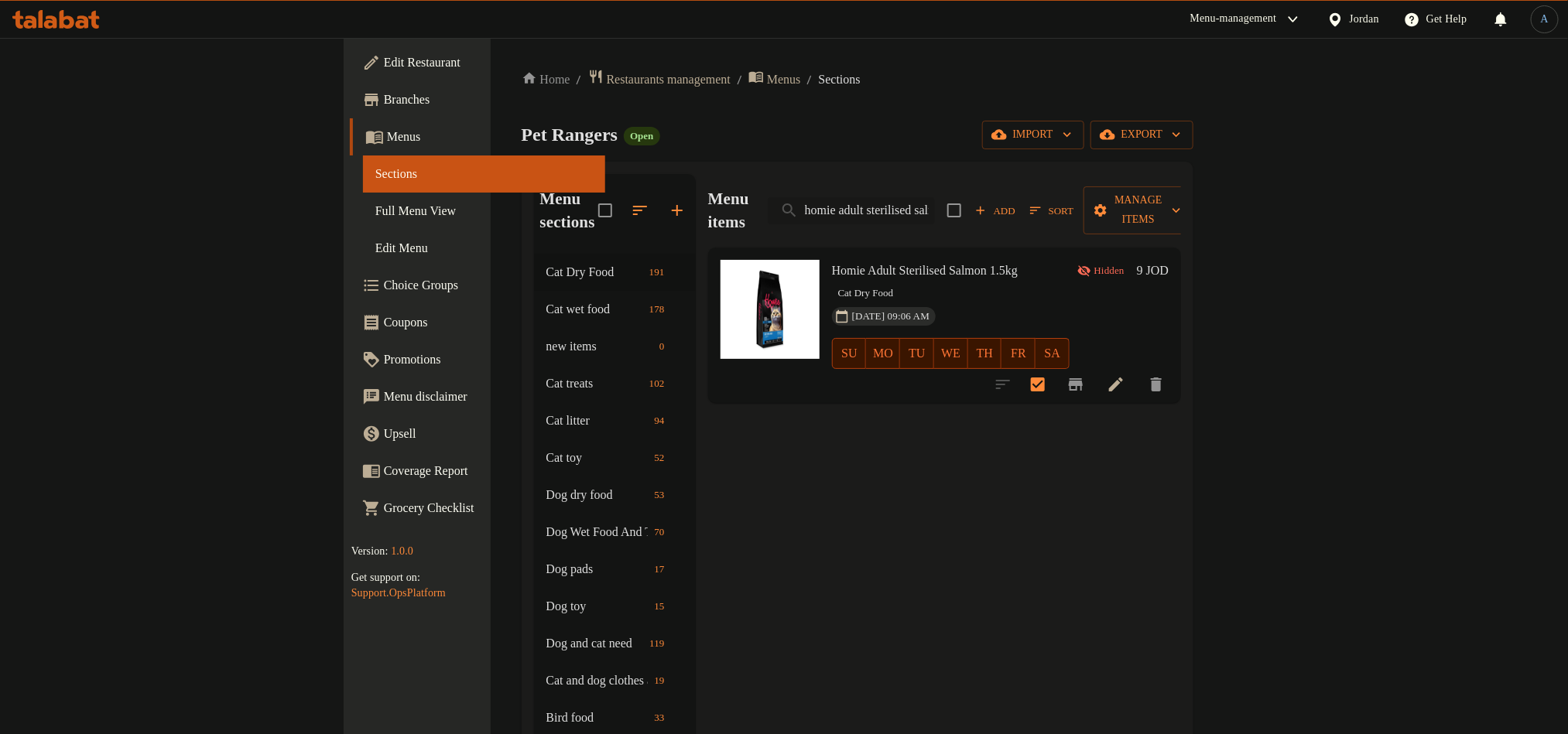
click at [935, 198] on input "homie adult sterilised salmon 1.5kg" at bounding box center [851, 210] width 167 height 27
paste input "cat food with lamb"
type input "homie adult cat food with lamb 1.5kg"
click at [1054, 369] on input "checkbox" at bounding box center [1037, 384] width 32 height 32
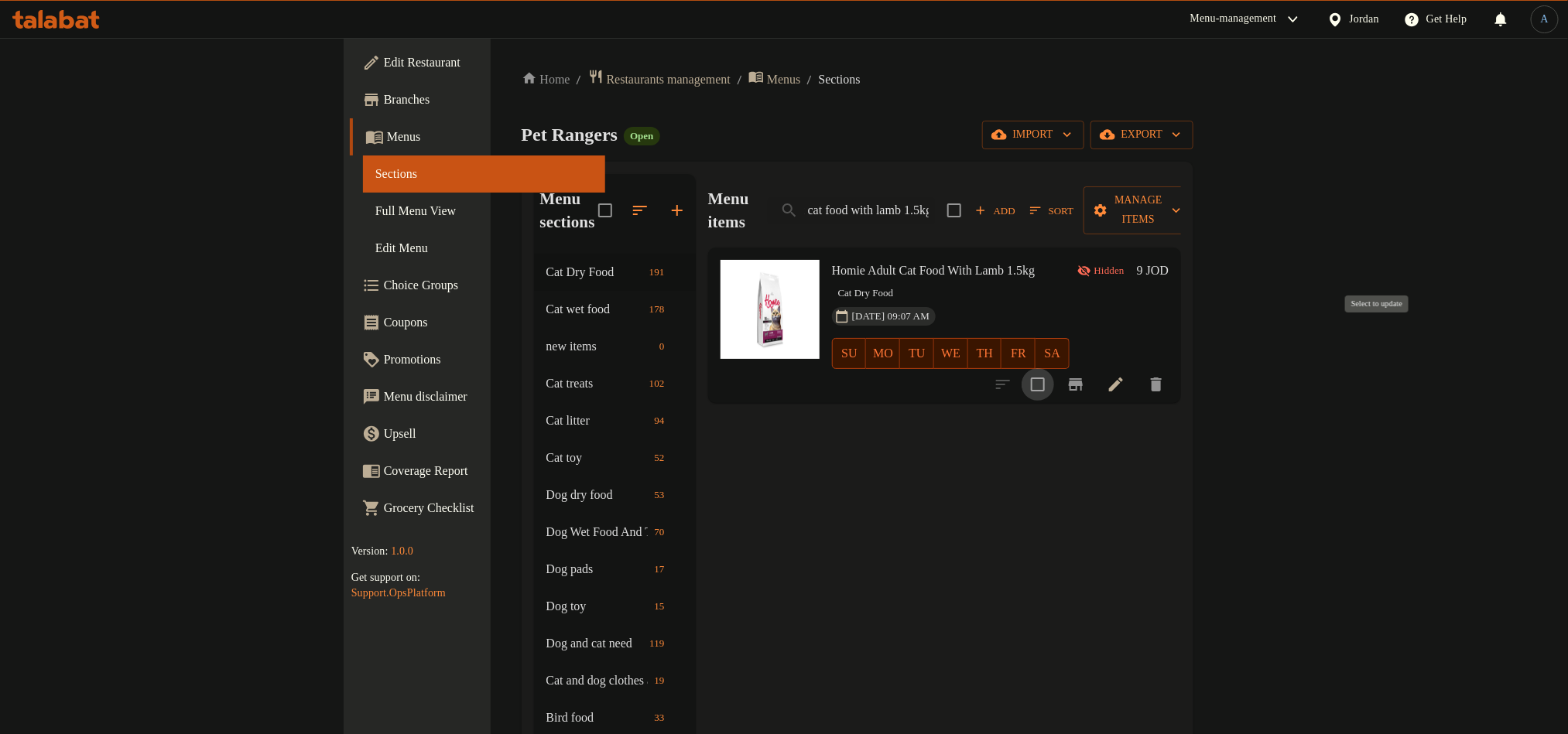
checkbox input "true"
click at [935, 205] on input "homie adult cat food with lamb 1.5kg" at bounding box center [851, 210] width 167 height 27
paste input "kitten cat food with salmon"
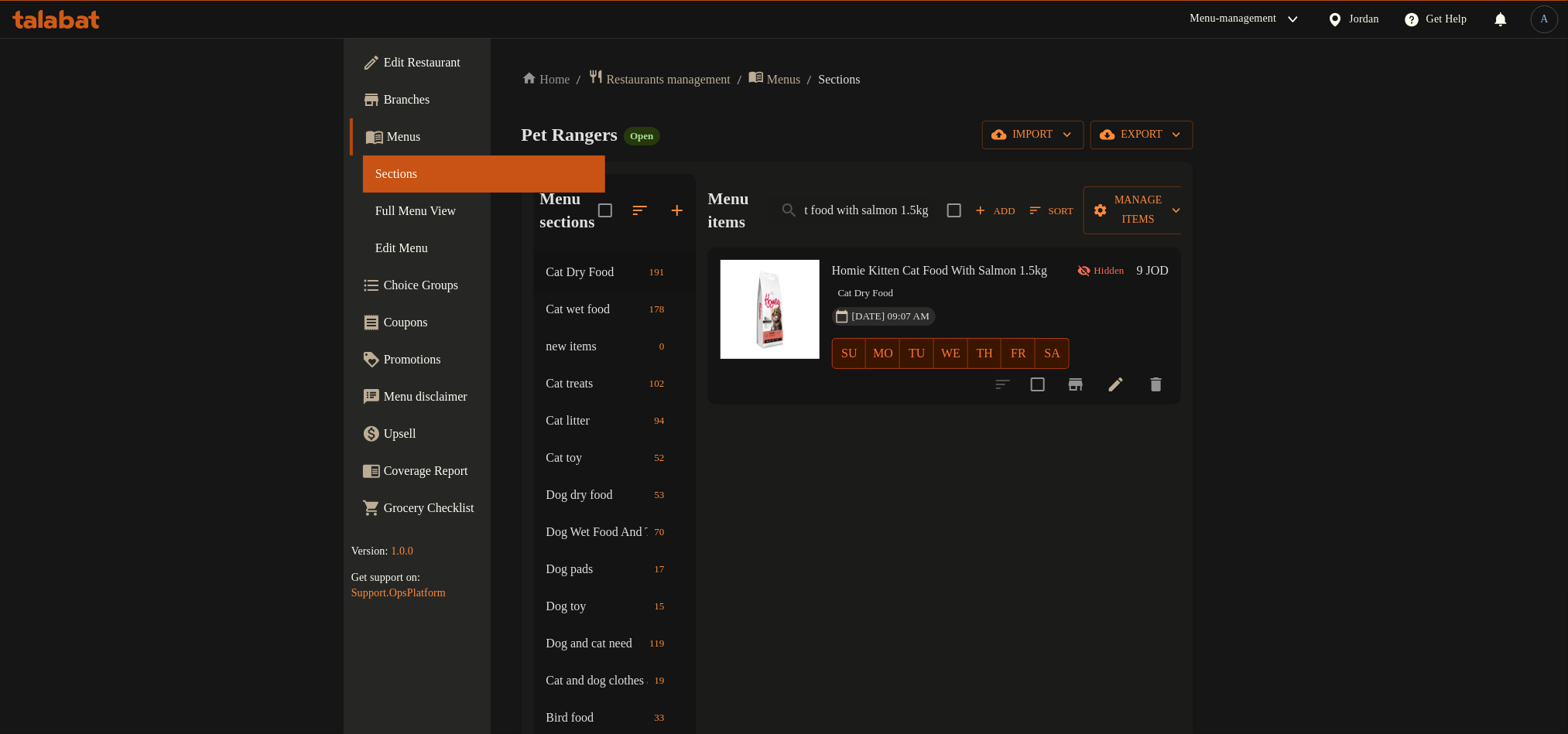
type input "homie kitten cat food with salmon 1.5kg"
click at [1054, 369] on input "checkbox" at bounding box center [1037, 384] width 32 height 32
checkbox input "true"
click at [935, 198] on input "homie kitten cat food with salmon 1.5kg" at bounding box center [851, 210] width 167 height 27
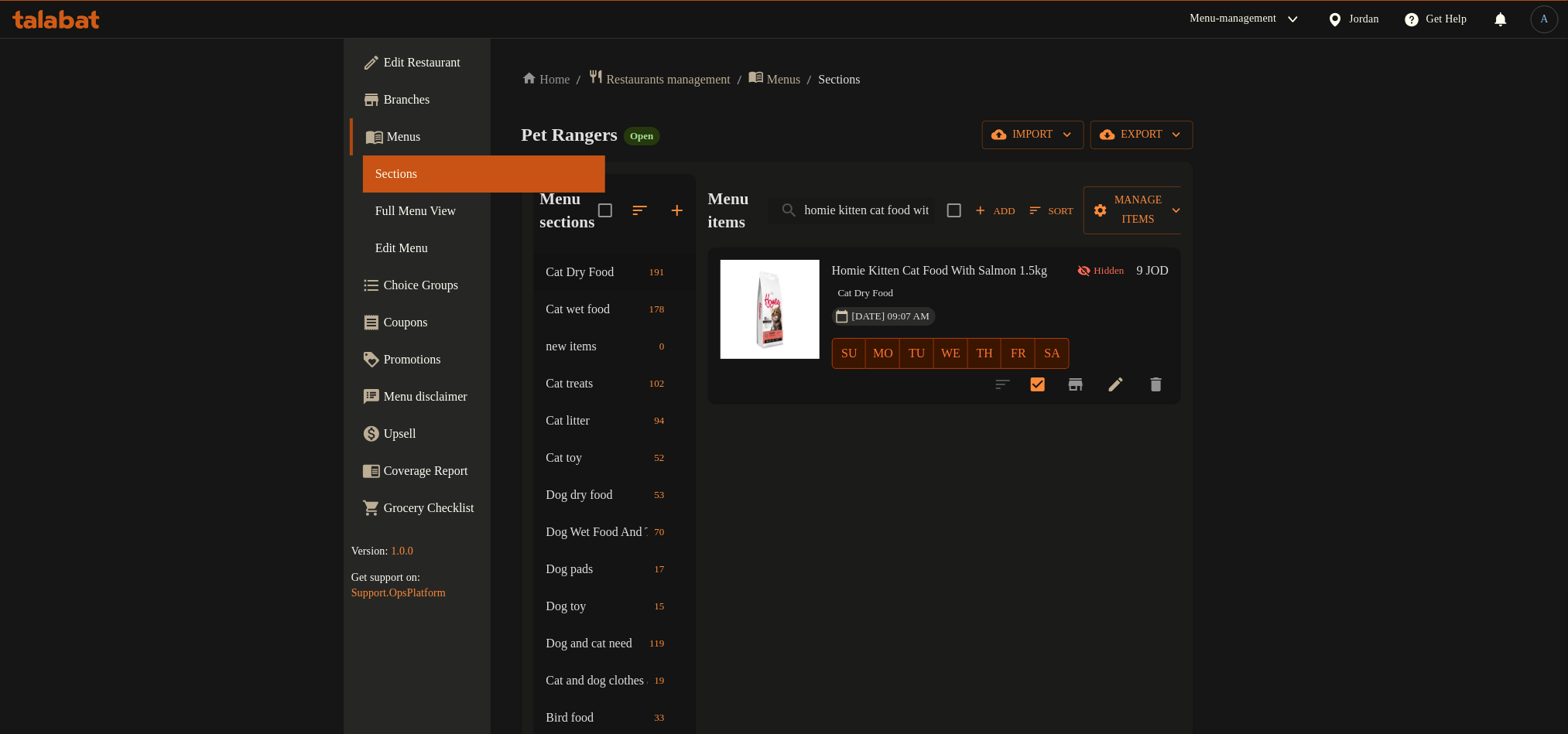
paste input "adult cat food with chicke"
type input "homie adult cat food with chicken 1.5kg"
drag, startPoint x: 1377, startPoint y: 336, endPoint x: 1389, endPoint y: 318, distance: 21.6
click at [1054, 369] on input "checkbox" at bounding box center [1037, 384] width 32 height 32
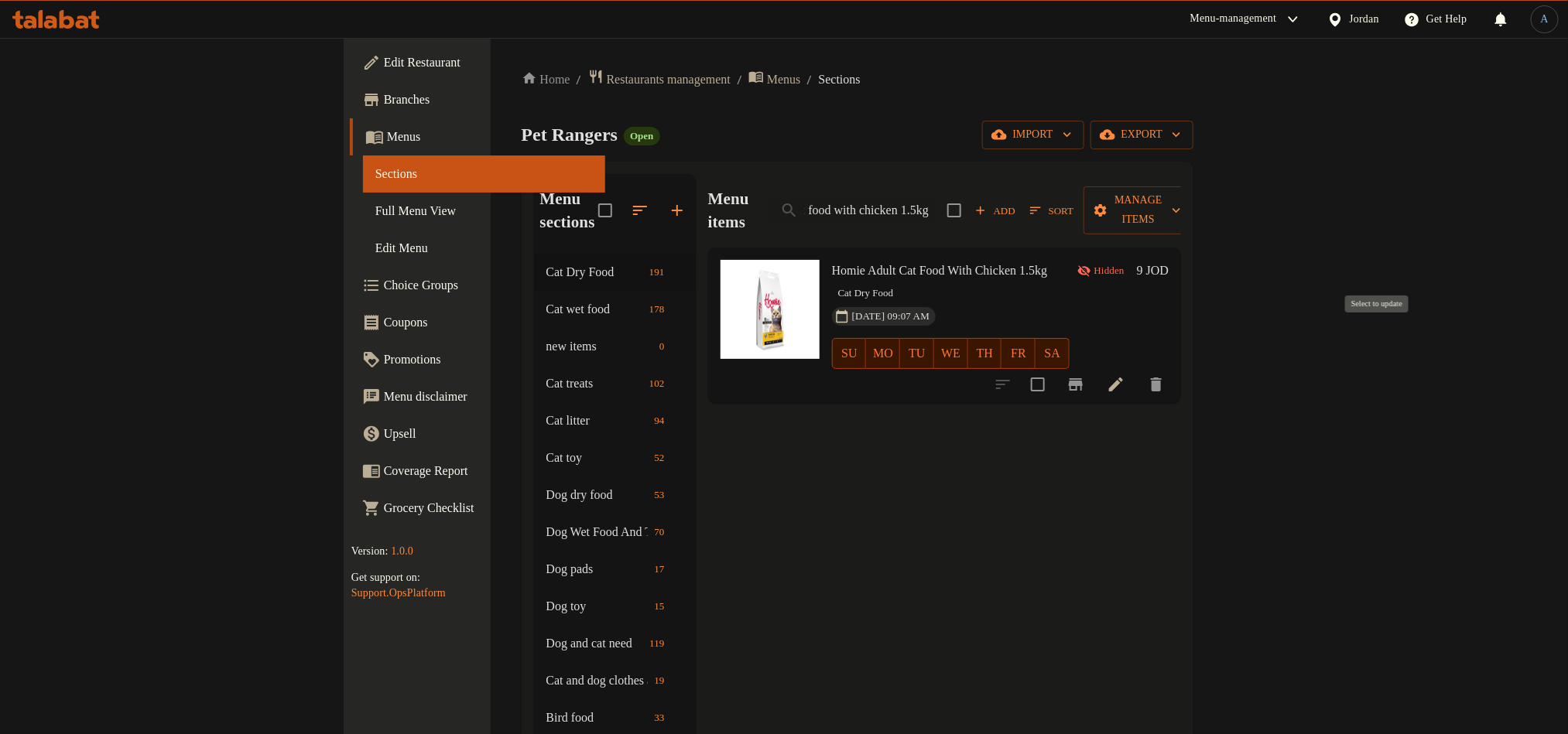
checkbox input "true"
click at [1180, 200] on span "Manage items" at bounding box center [1138, 210] width 84 height 39
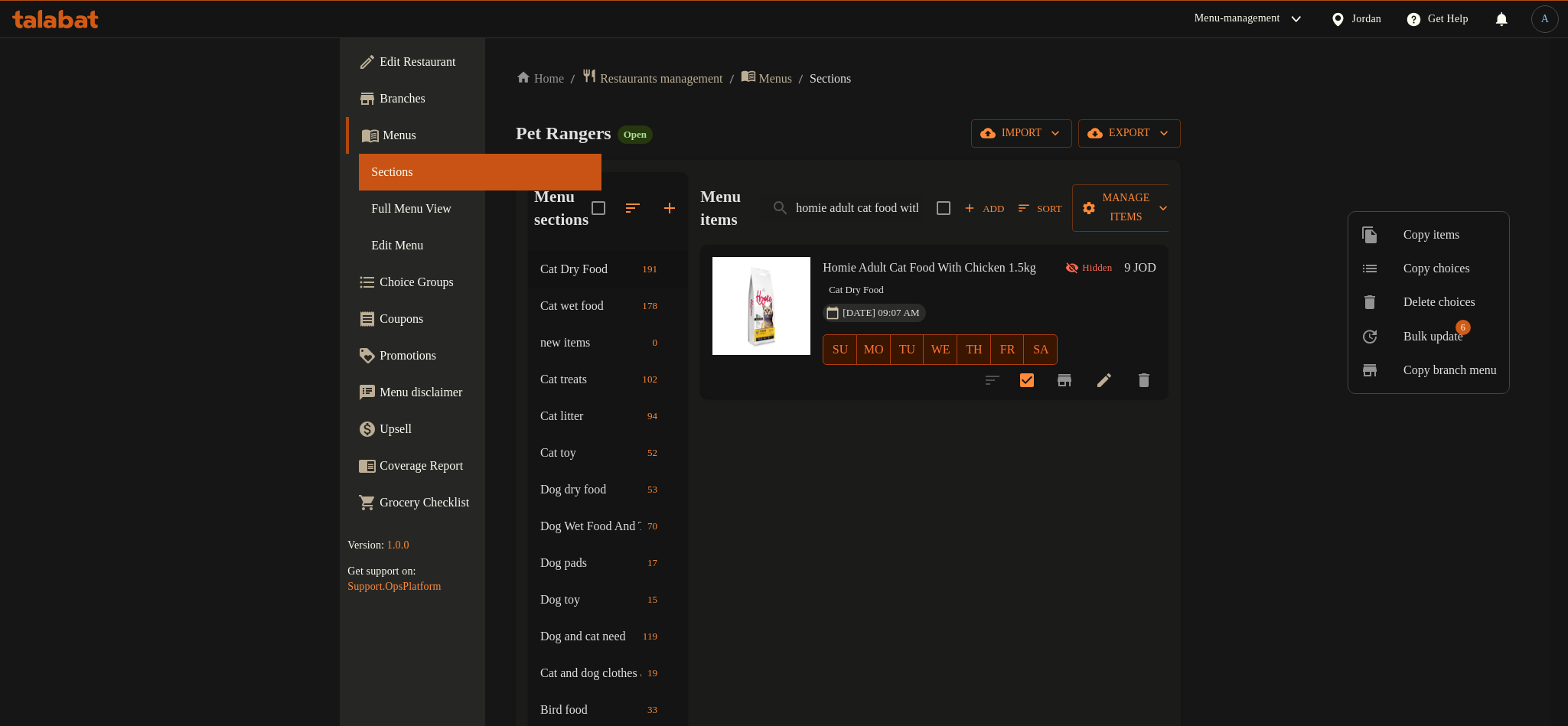
click at [1164, 436] on div at bounding box center [784, 363] width 1568 height 726
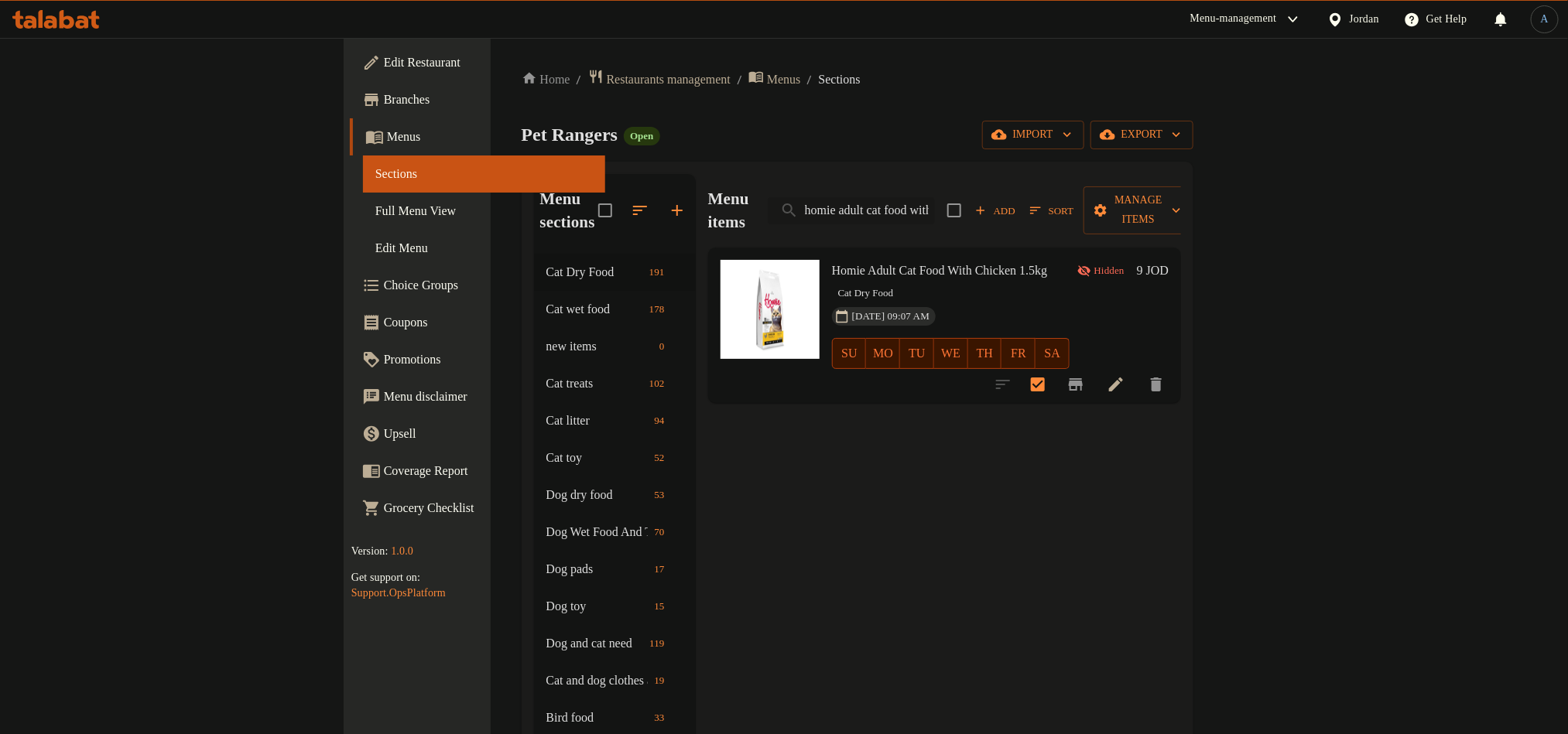
click at [935, 197] on input "homie adult cat food with chicken 1.5kg" at bounding box center [851, 210] width 167 height 27
paste input "kitten"
type input "homie kitten cat food with chicken 1.5kg"
click at [1054, 369] on input "checkbox" at bounding box center [1037, 384] width 32 height 32
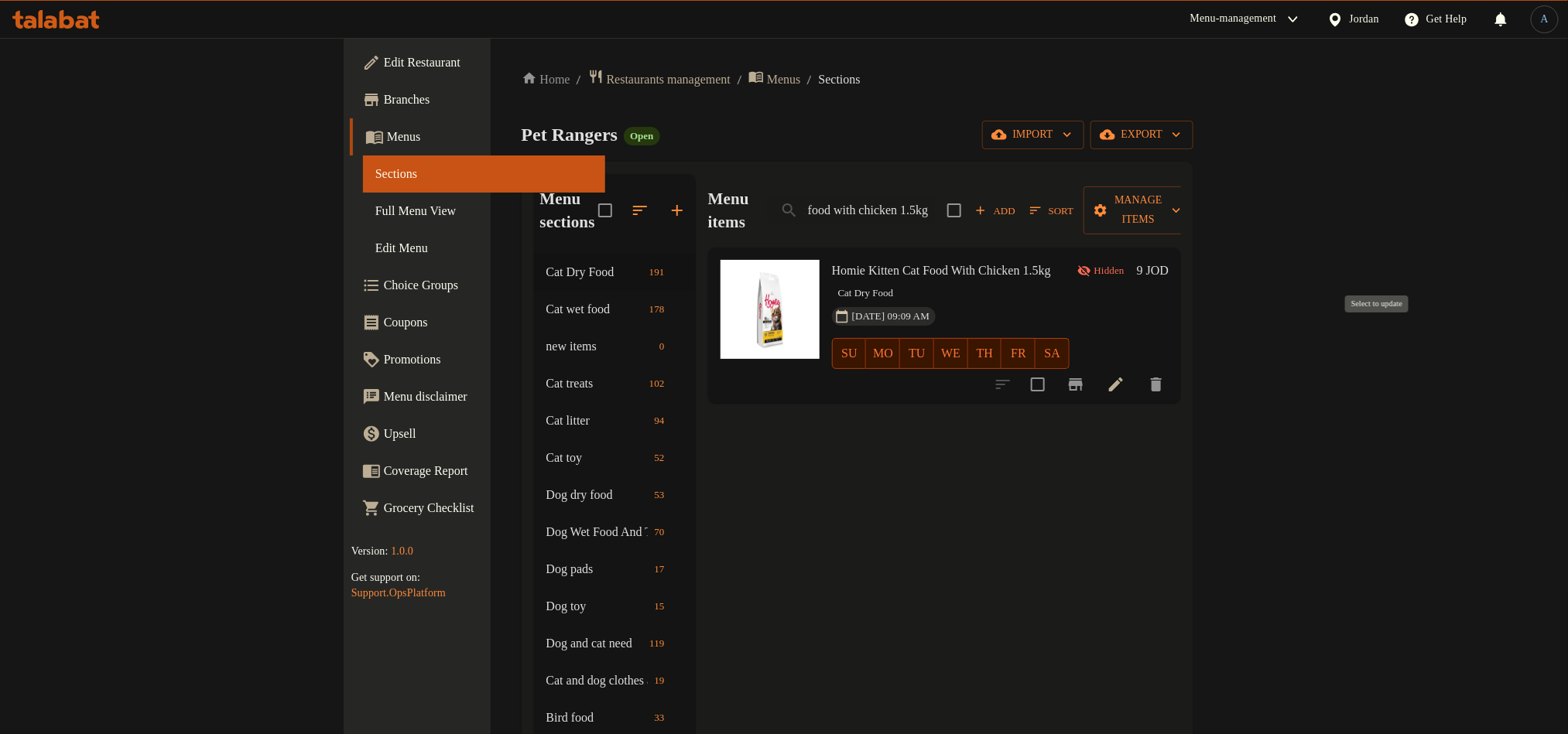
checkbox input "true"
click at [935, 197] on input "homie kitten cat food with chicken 1.5kg" at bounding box center [851, 210] width 167 height 27
paste input "adult dog with lamb 3.7"
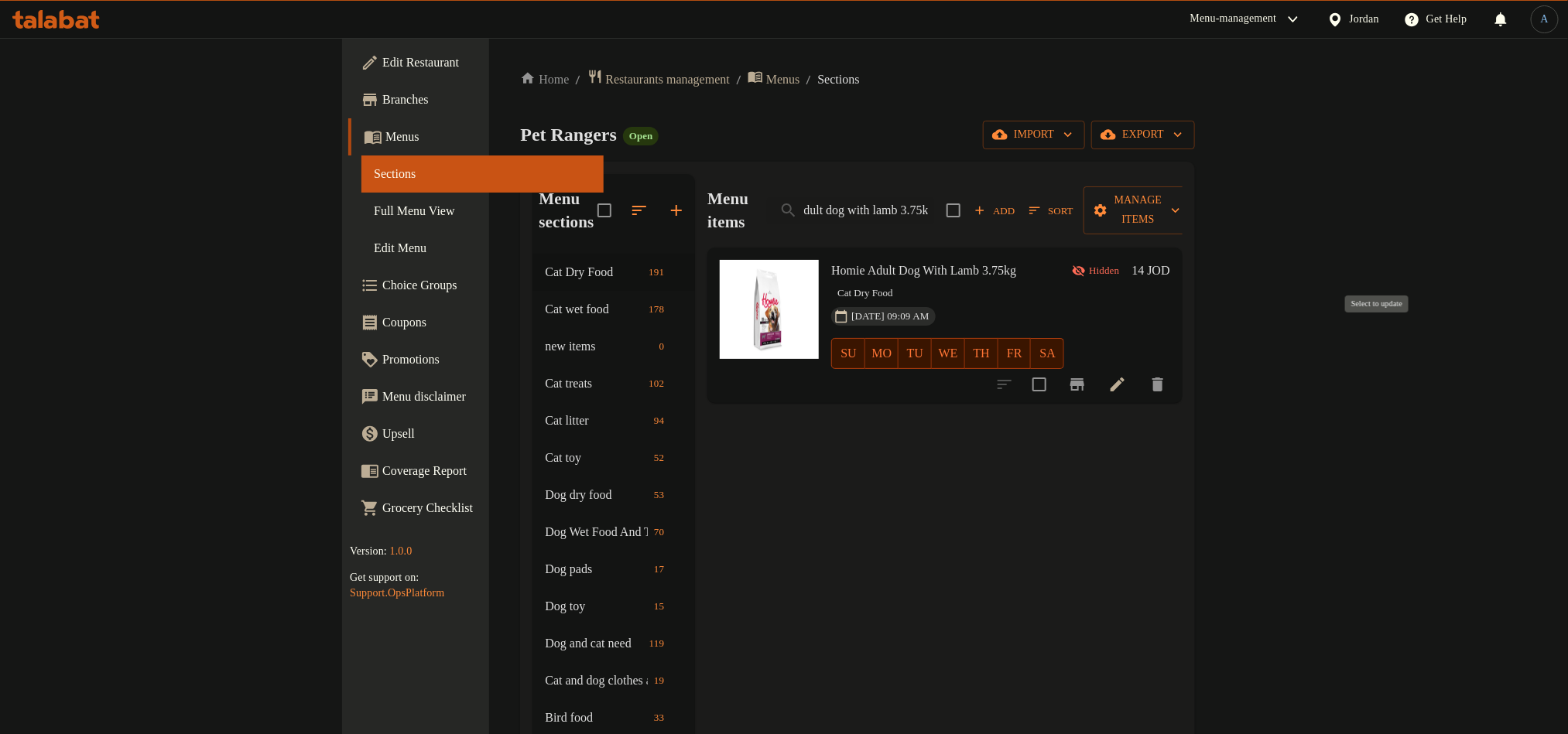
type input "homie adult dog with lamb 3.75kg"
click at [1056, 369] on input "checkbox" at bounding box center [1038, 384] width 32 height 32
checkbox input "true"
click at [934, 209] on input "homie adult dog with lamb 3.75kg" at bounding box center [850, 210] width 167 height 27
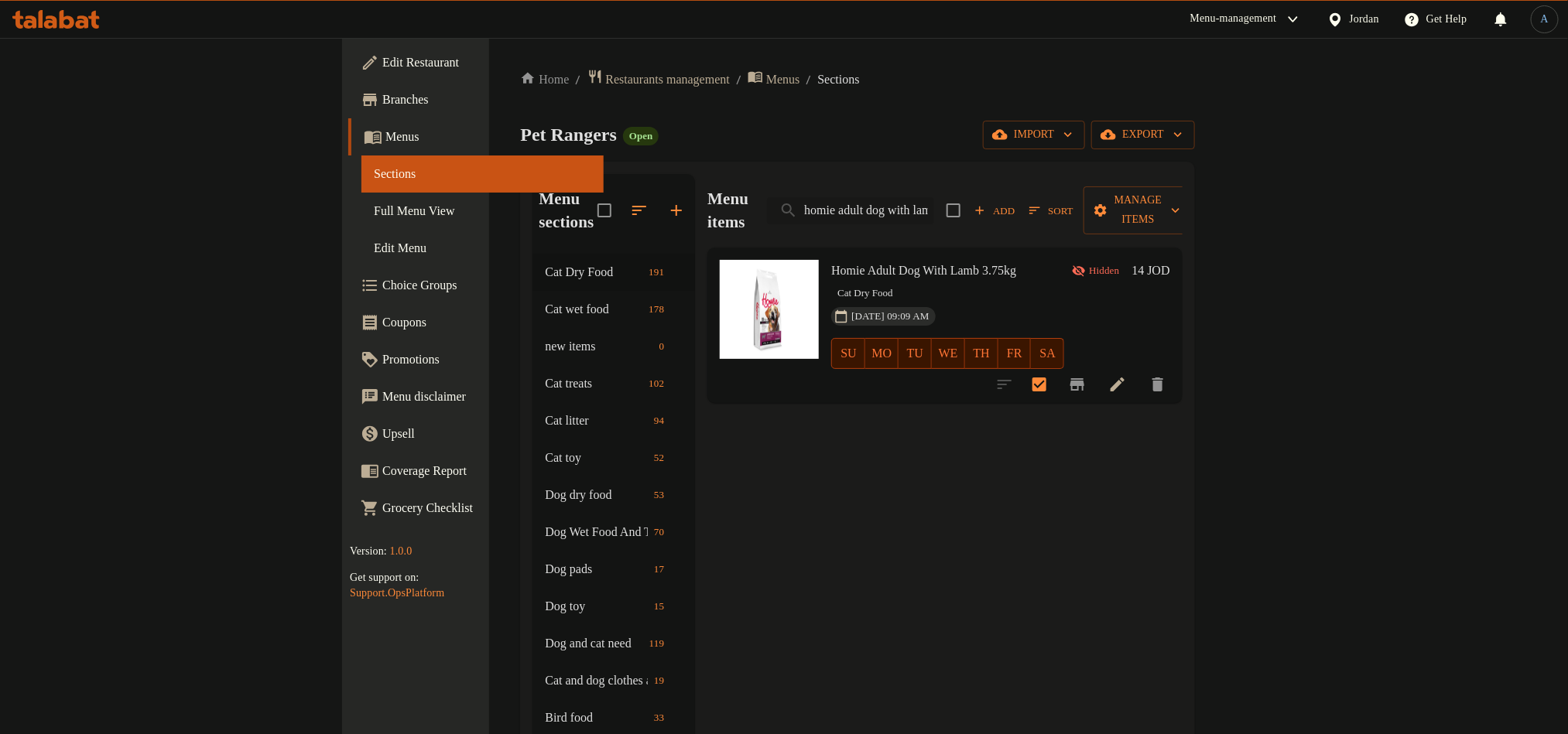
paste input "food high energy"
type input "homie adult dog food high energy 3.75kg"
click at [1056, 369] on input "checkbox" at bounding box center [1038, 384] width 32 height 32
checkbox input "true"
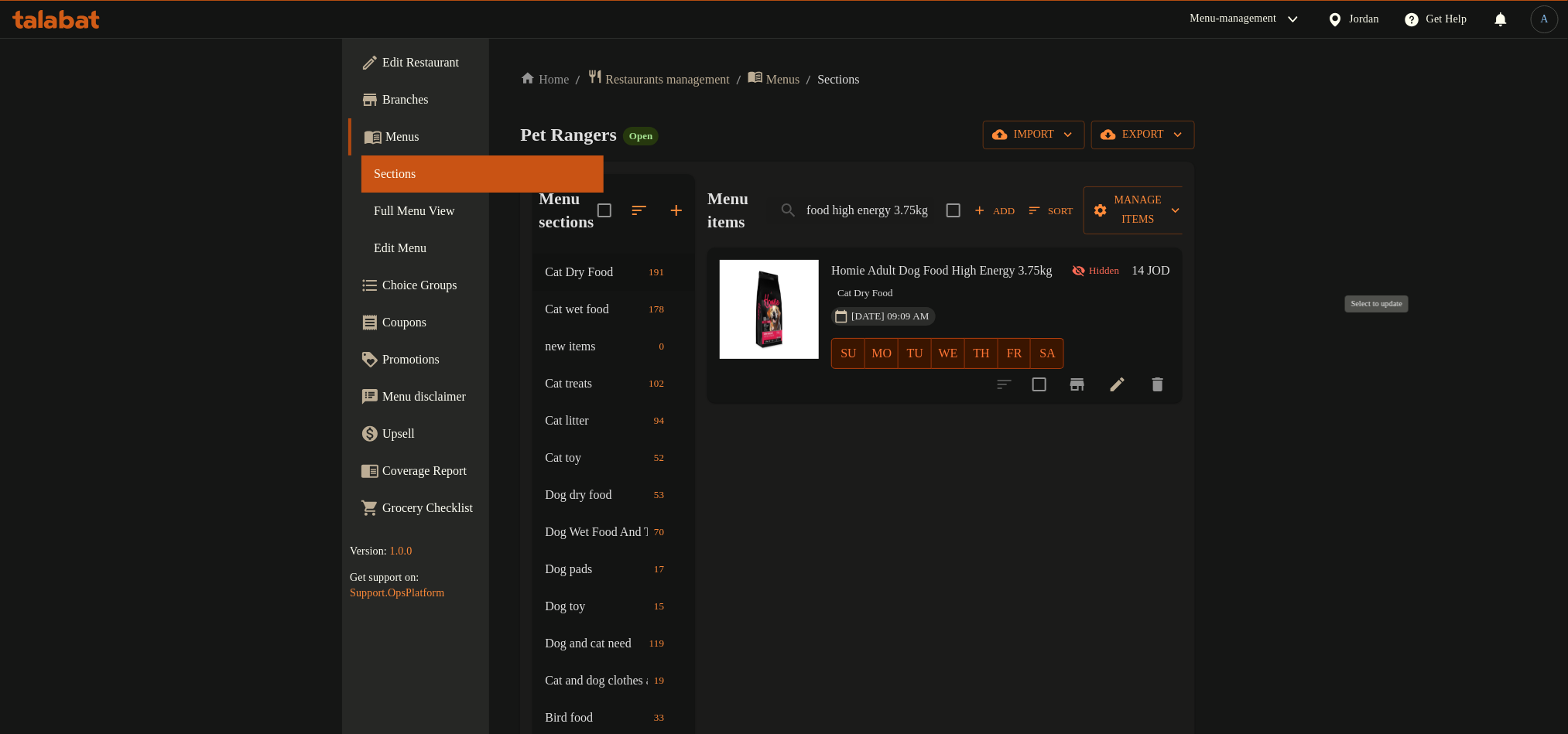
scroll to position [0, 0]
click at [1059, 181] on div "Menu items homie adult dog food high energy 3.75kg Add Sort Manage items" at bounding box center [945, 210] width 475 height 73
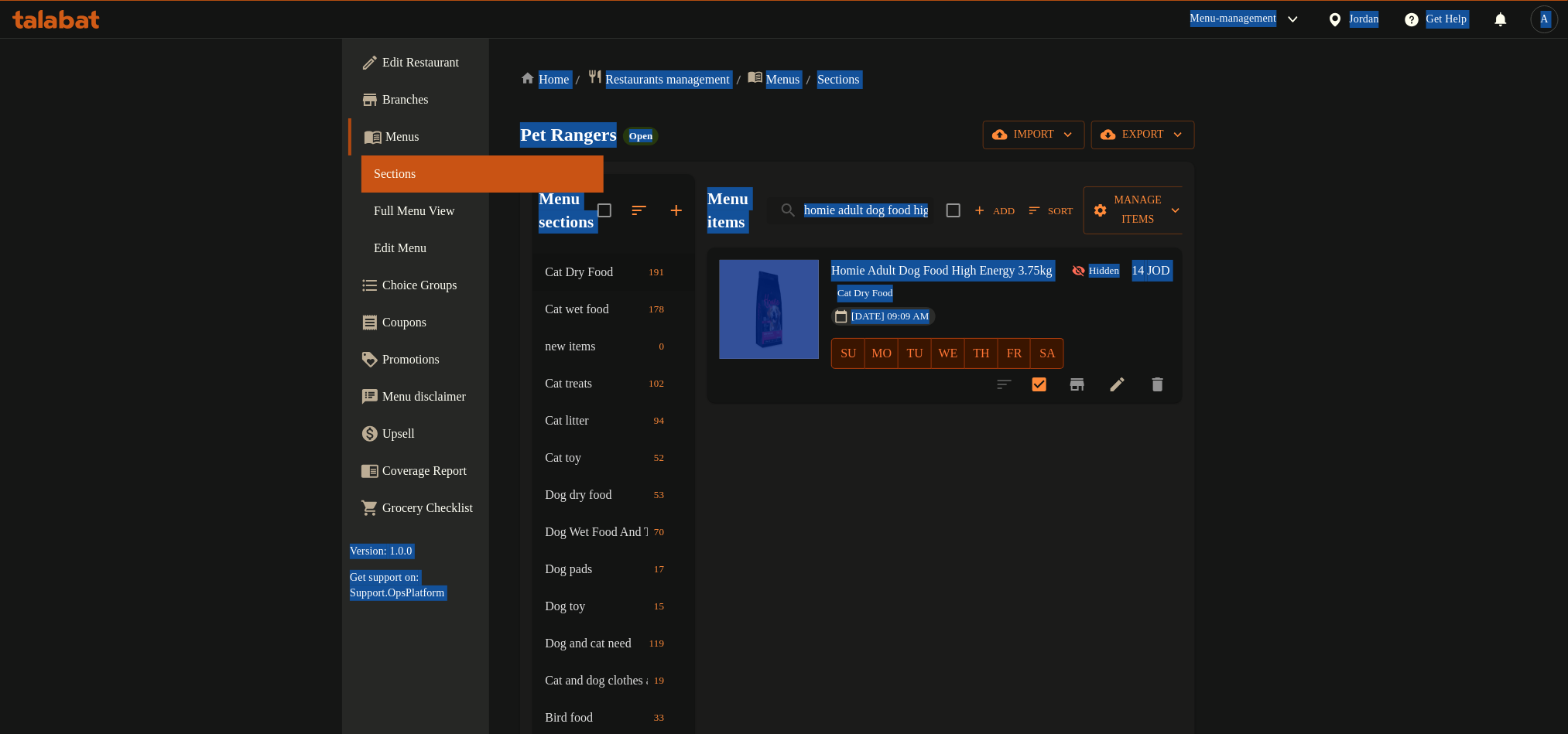
click at [934, 205] on input "homie adult dog food high energy 3.75kg" at bounding box center [850, 210] width 167 height 27
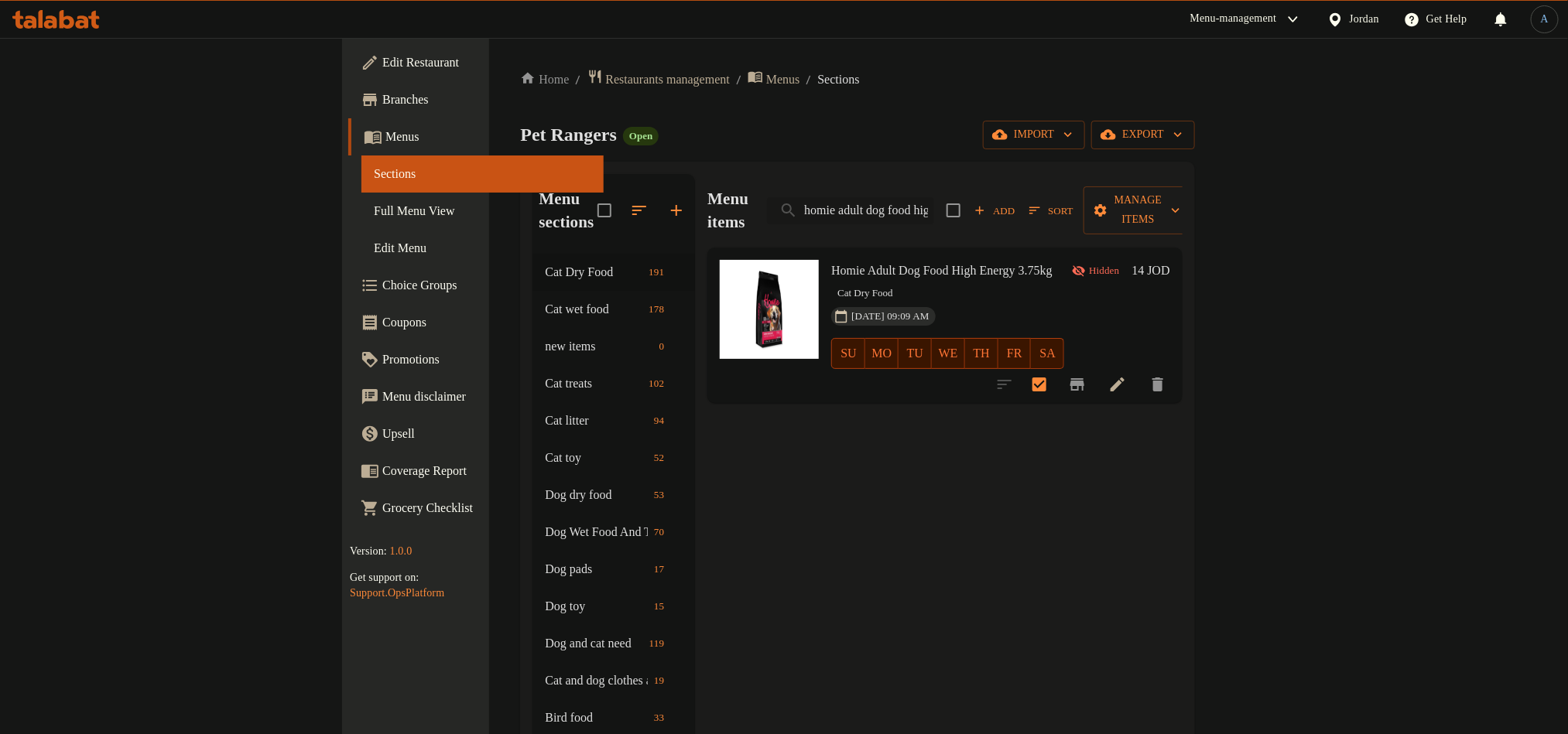
paste input "puppy food with chicken 2"
type input "homie puppy food with chicken 2.75kg"
click at [1056, 369] on input "checkbox" at bounding box center [1038, 384] width 32 height 32
checkbox input "true"
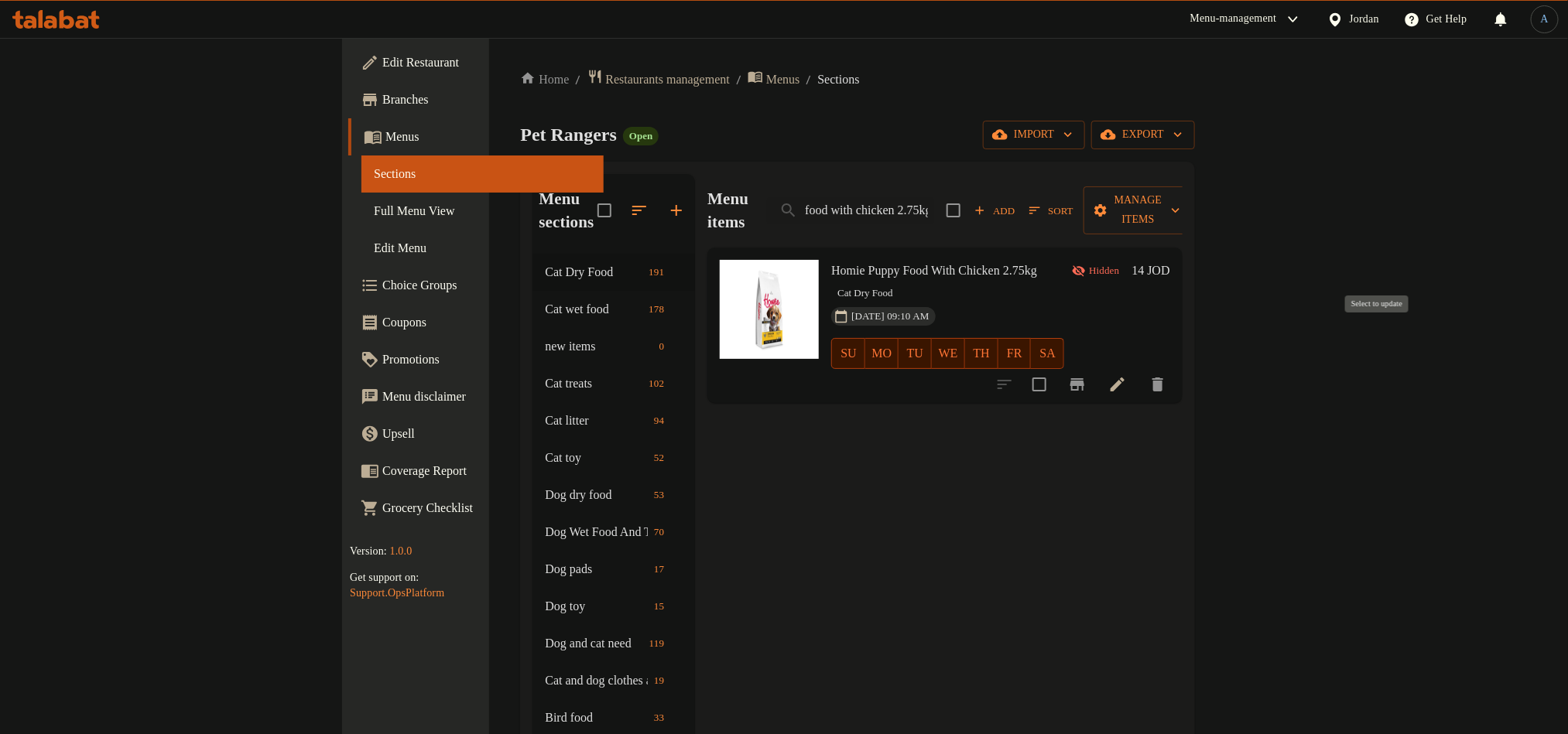
scroll to position [0, 0]
click at [934, 200] on input "homie puppy food with chicken 2.75kg" at bounding box center [850, 210] width 167 height 27
paste input "high energy"
type input "homie puppy food high energy 2.75kg"
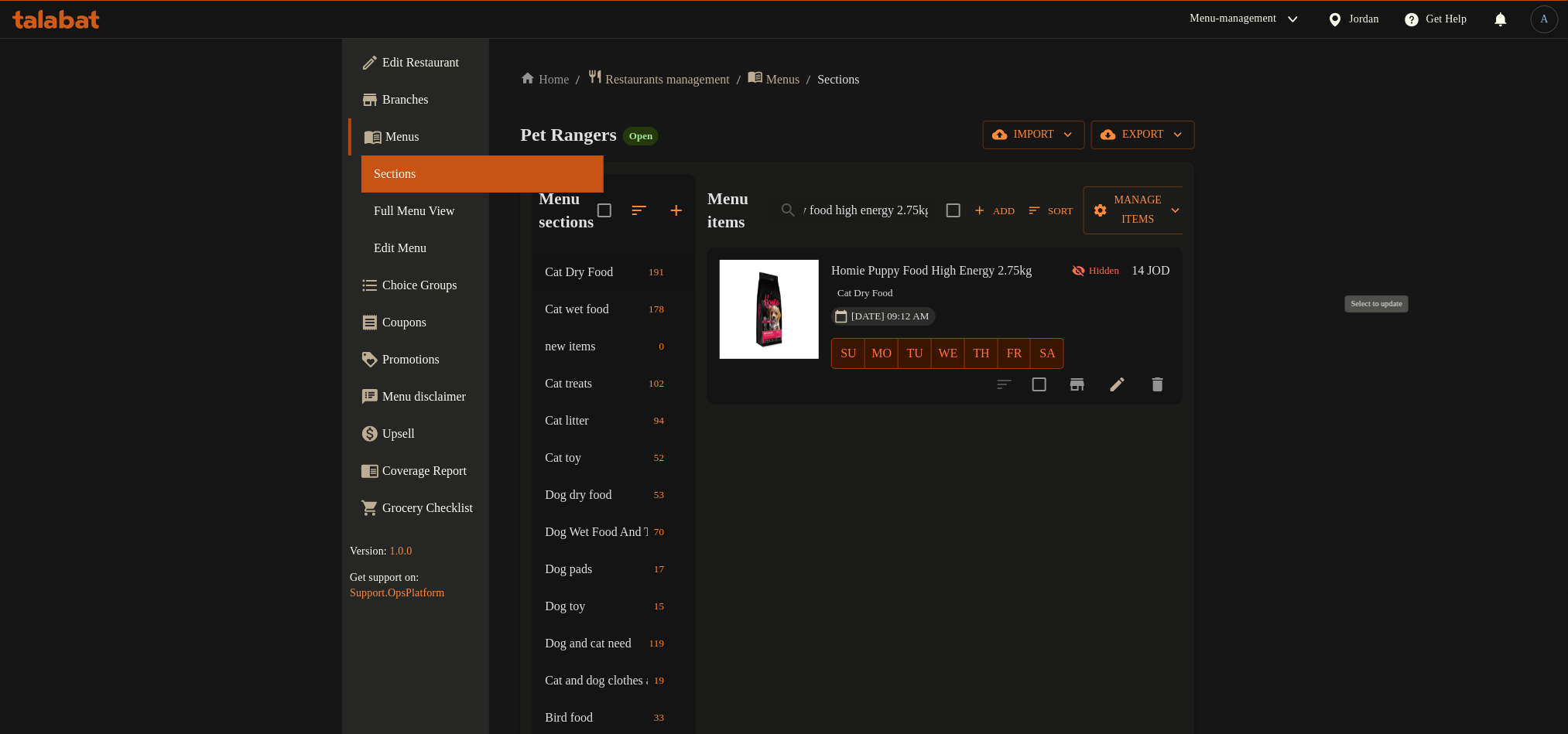
click at [1056, 369] on input "checkbox" at bounding box center [1038, 384] width 32 height 32
checkbox input "true"
click at [934, 205] on input "homie puppy food high energy 2.75kg" at bounding box center [850, 210] width 167 height 27
paste input "adult cat food with chicken 1"
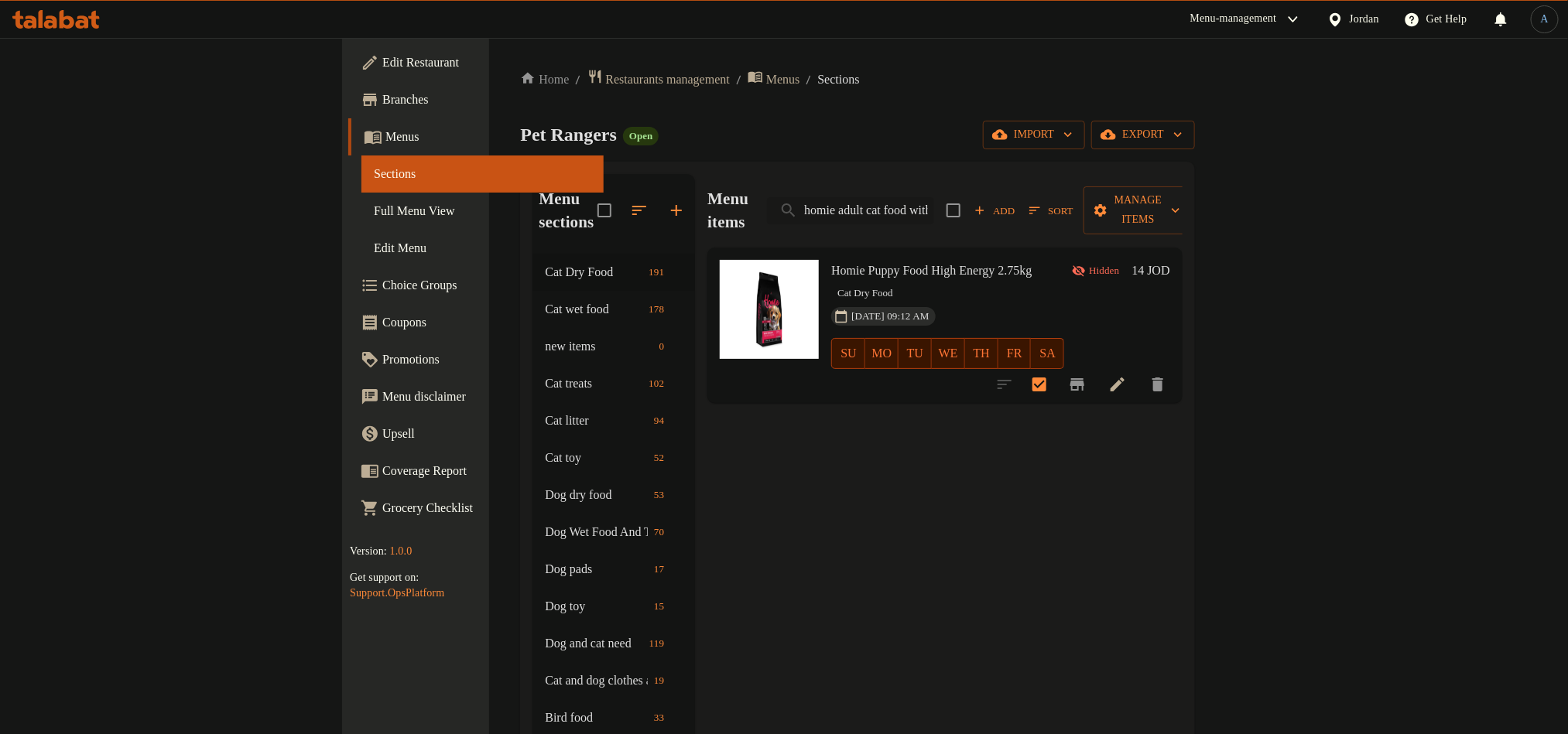
scroll to position [0, 65]
type input "homie adult cat food with chicken 1kg"
click at [1057, 369] on input "checkbox" at bounding box center [1040, 384] width 32 height 32
checkbox input "true"
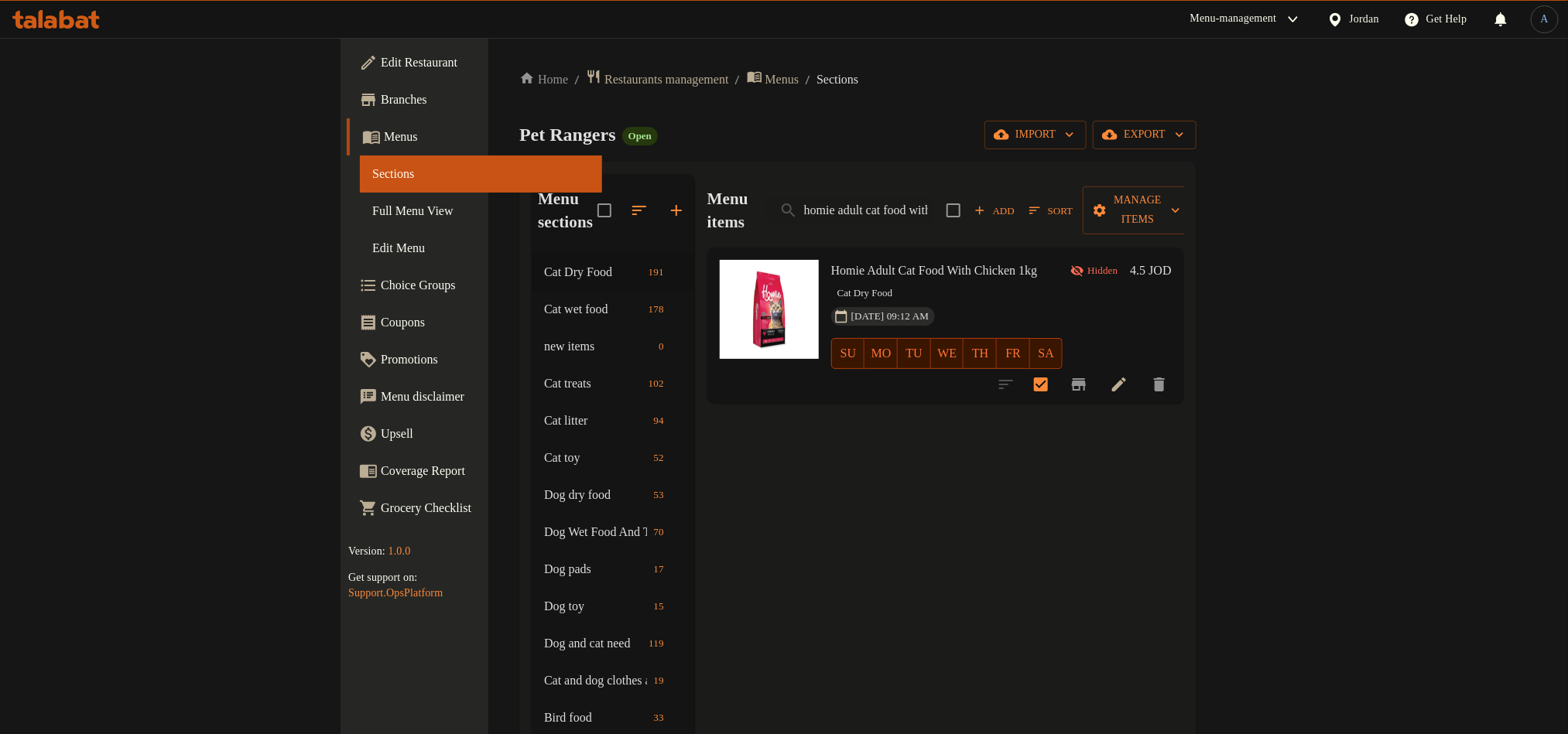
click at [992, 216] on div "Menu items homie adult cat food with chicken 1kg Add Sort Manage items" at bounding box center [946, 210] width 477 height 73
click at [934, 197] on input "homie adult cat food with chicken 1kg" at bounding box center [850, 210] width 167 height 27
paste input "multi colore"
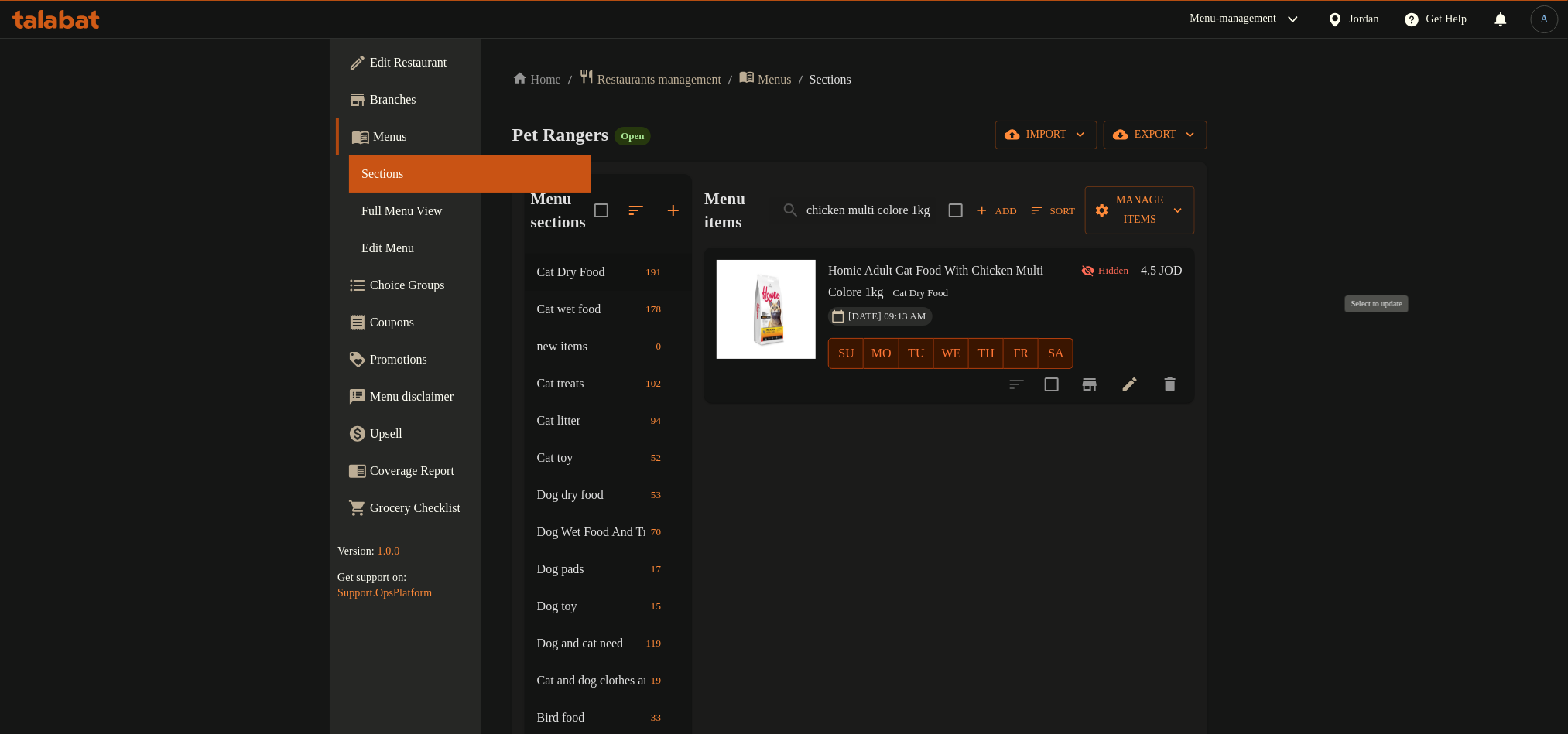
type input "homie adult cat food with chicken multi colore 1kg"
click at [1068, 369] on input "checkbox" at bounding box center [1051, 384] width 32 height 32
checkbox input "true"
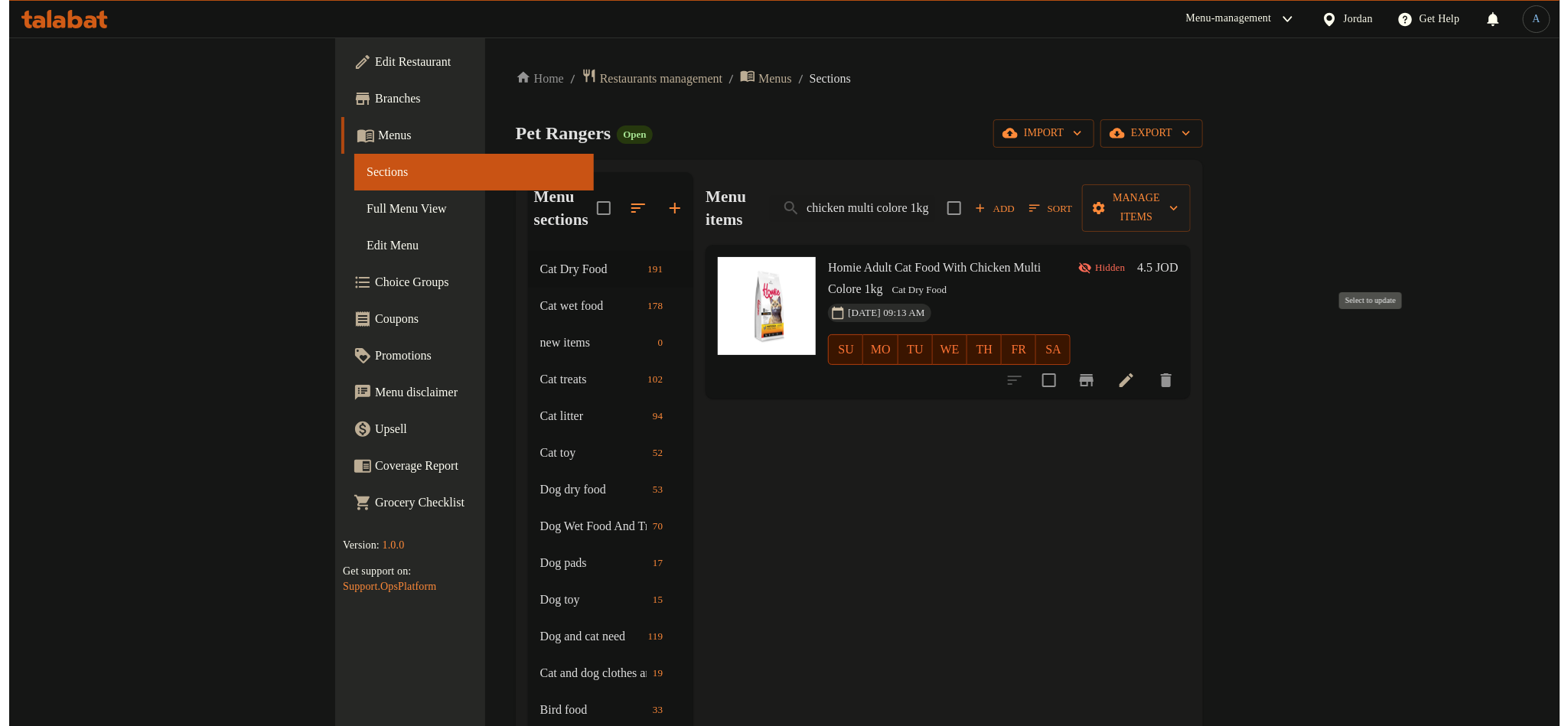
scroll to position [0, 0]
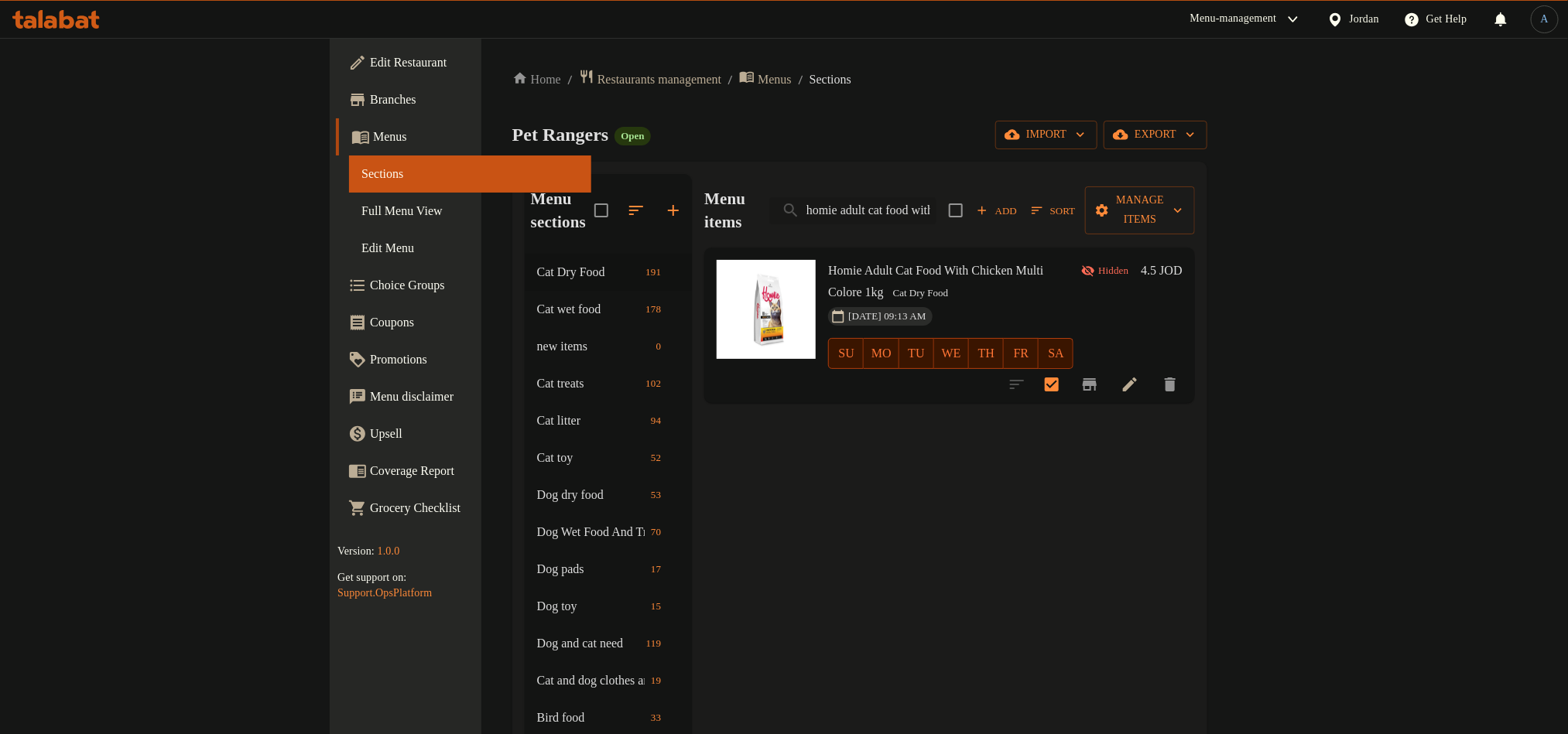
click at [936, 197] on input "homie adult cat food with chicken multi colore 1kg" at bounding box center [853, 210] width 167 height 27
paste input "hicken 15"
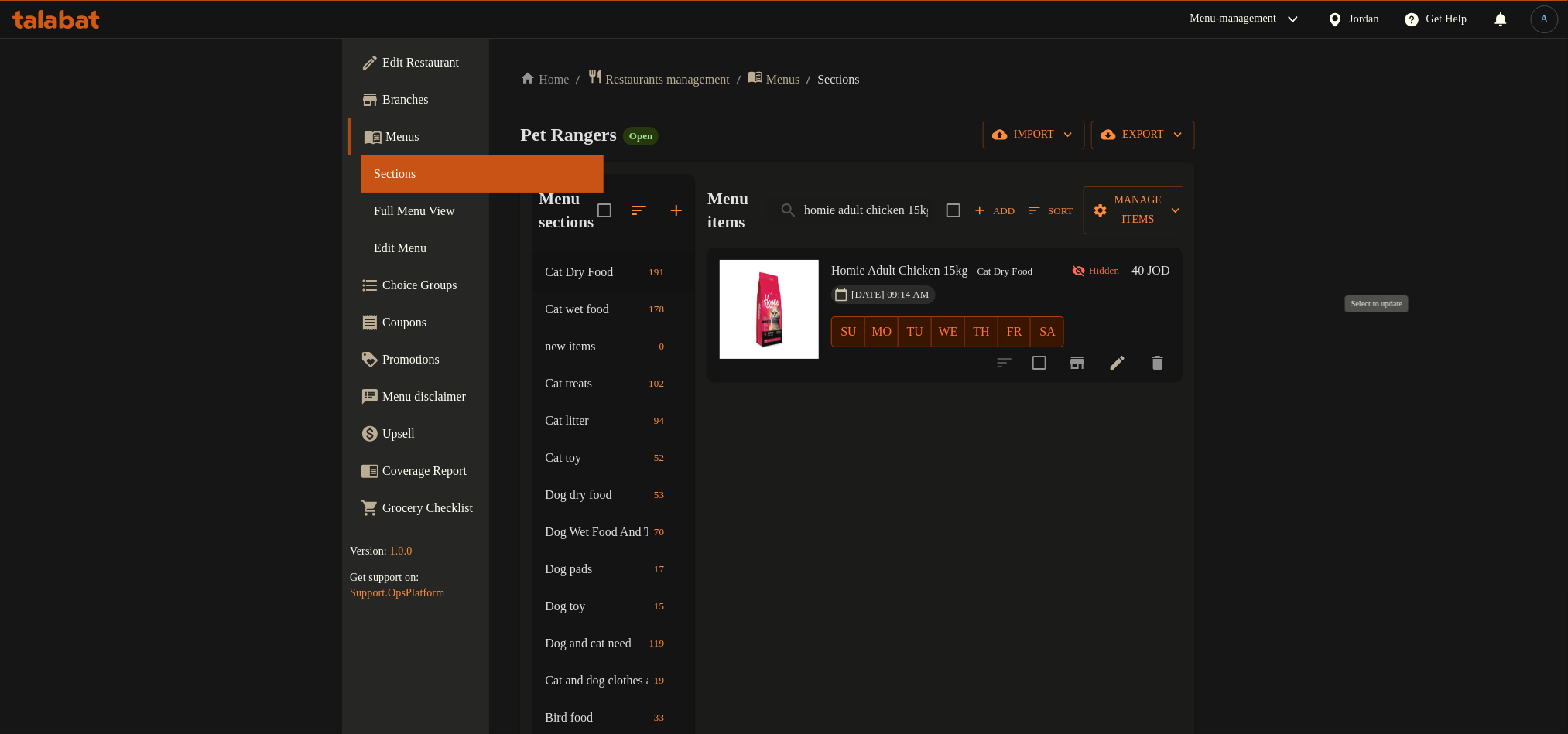
type input "homie adult chicken 15kg"
click at [1056, 346] on input "checkbox" at bounding box center [1038, 362] width 32 height 32
checkbox input "true"
click at [934, 197] on input "homie adult chicken 15kg" at bounding box center [850, 210] width 167 height 27
paste input "sonic big lettiera italy"
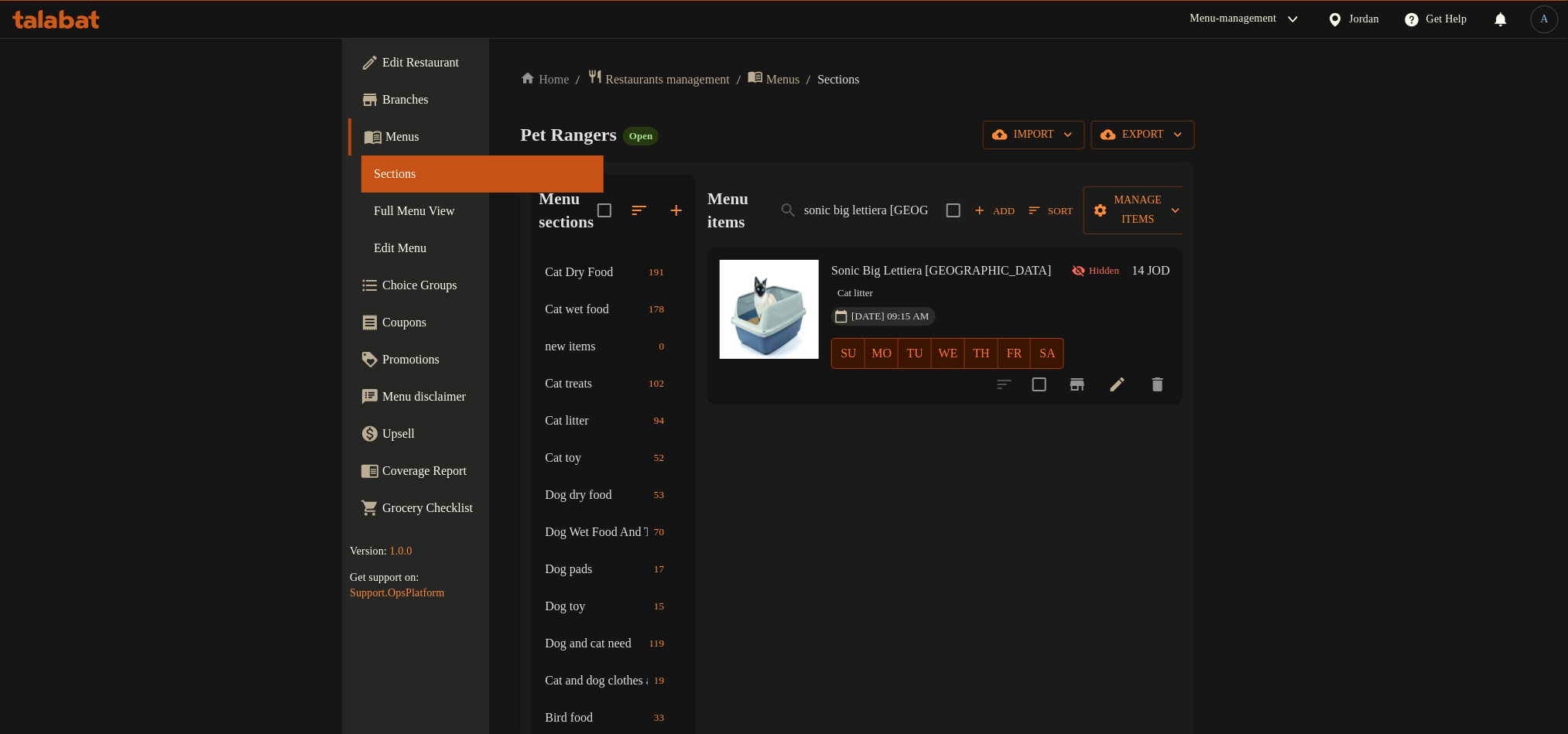
type input "sonic big lettiera italy"
click at [1056, 369] on input "checkbox" at bounding box center [1038, 384] width 32 height 32
checkbox input "true"
click at [1193, 186] on button "Manage items" at bounding box center [1138, 210] width 109 height 48
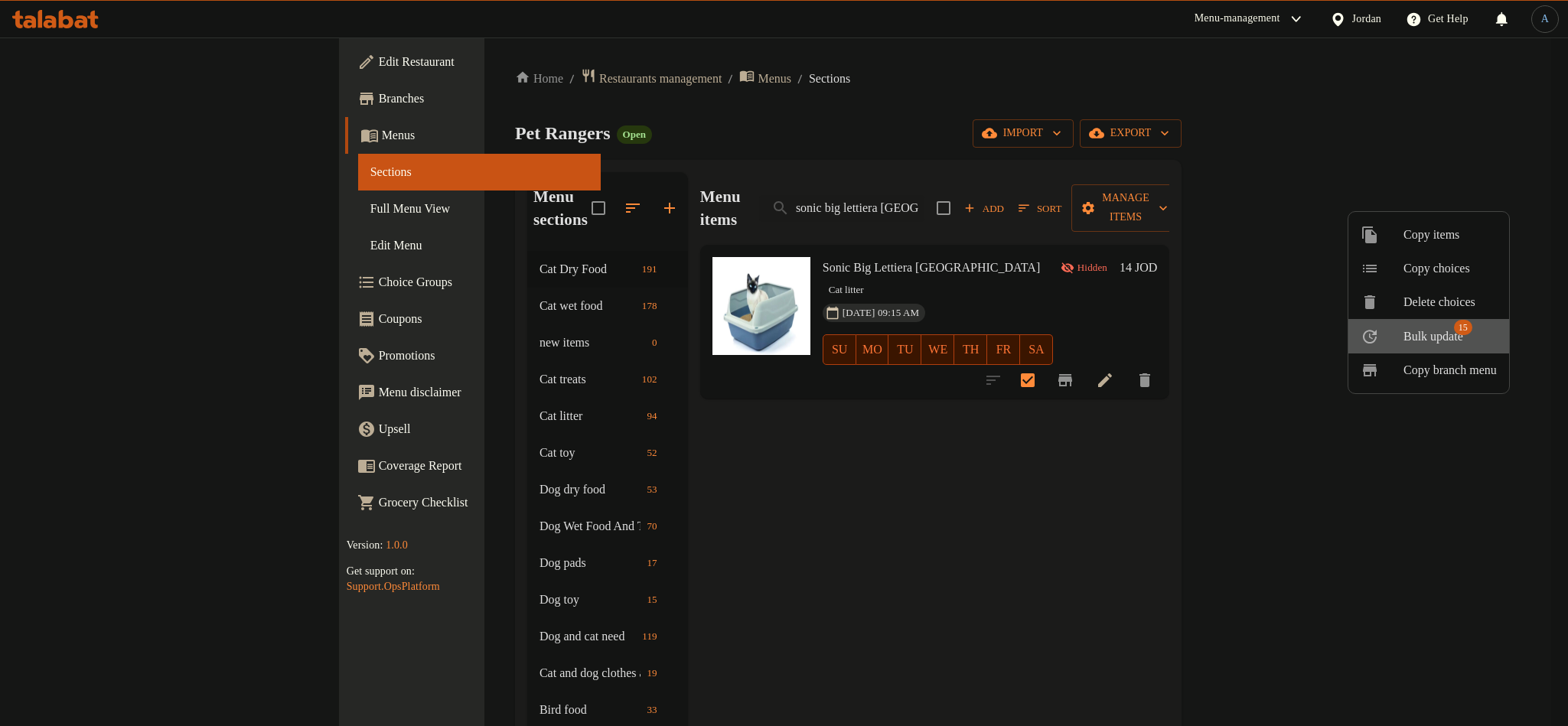
click at [1451, 333] on span "Bulk update" at bounding box center [1433, 337] width 60 height 19
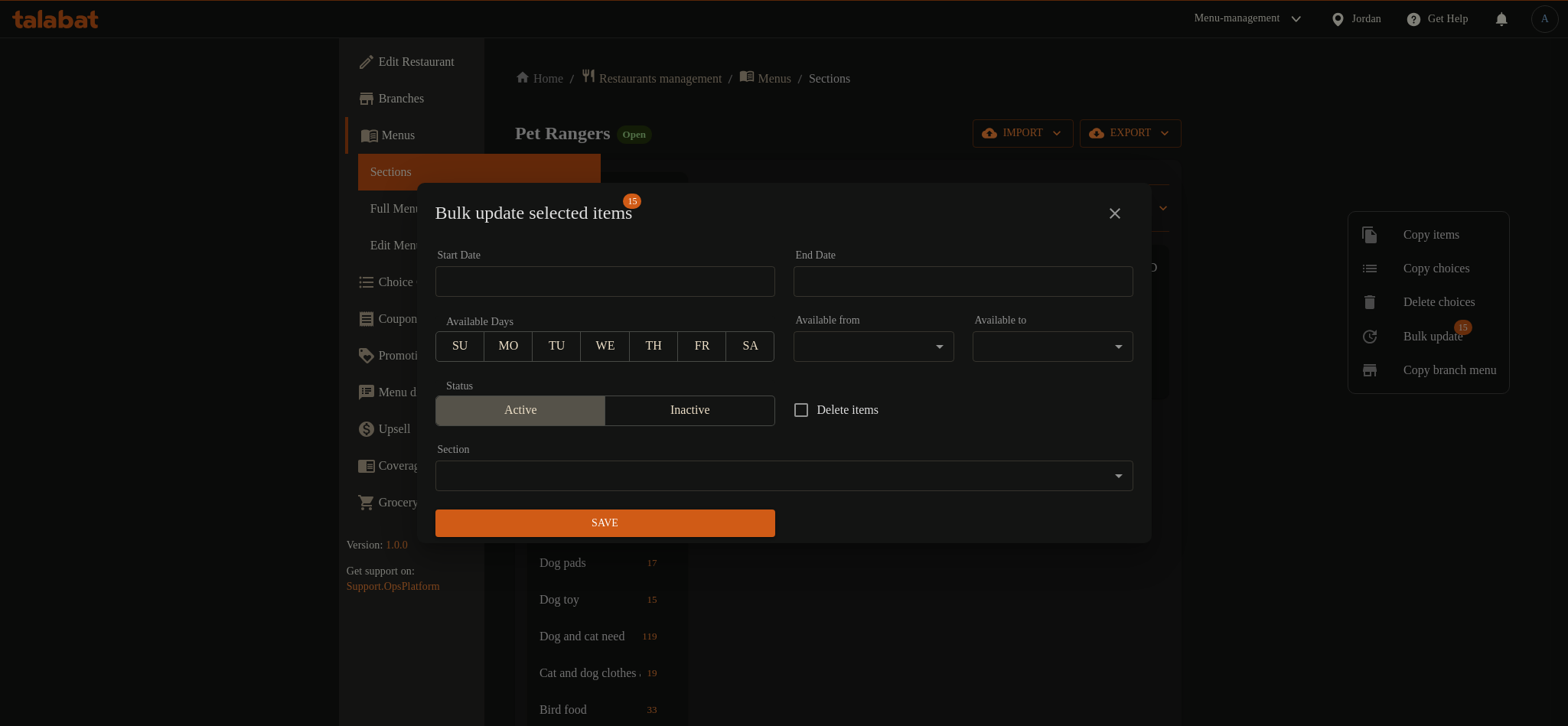
click at [549, 398] on button "Active" at bounding box center [520, 411] width 171 height 31
click at [621, 527] on span "Save" at bounding box center [605, 523] width 316 height 19
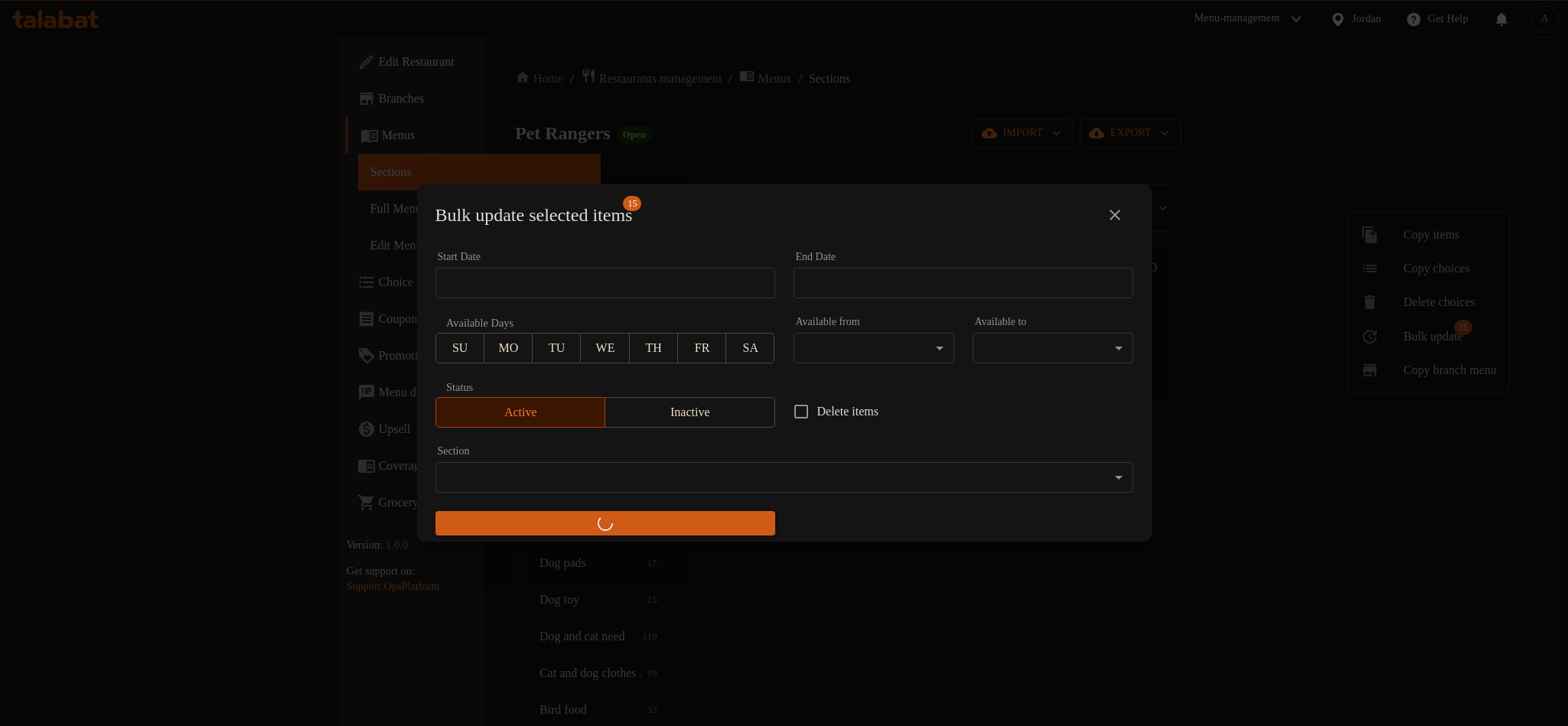
click at [1087, 432] on div "Delete items" at bounding box center [963, 412] width 358 height 51
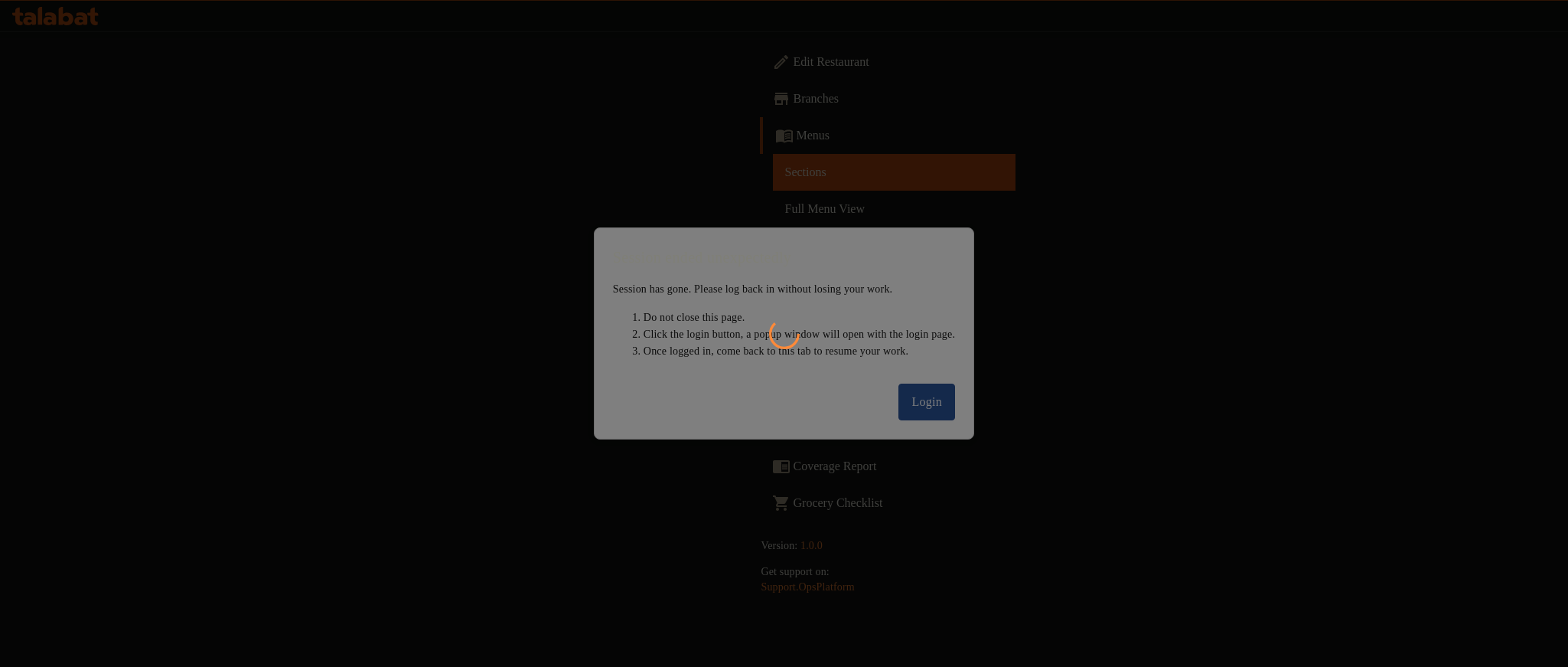
click at [944, 396] on div at bounding box center [784, 333] width 1568 height 667
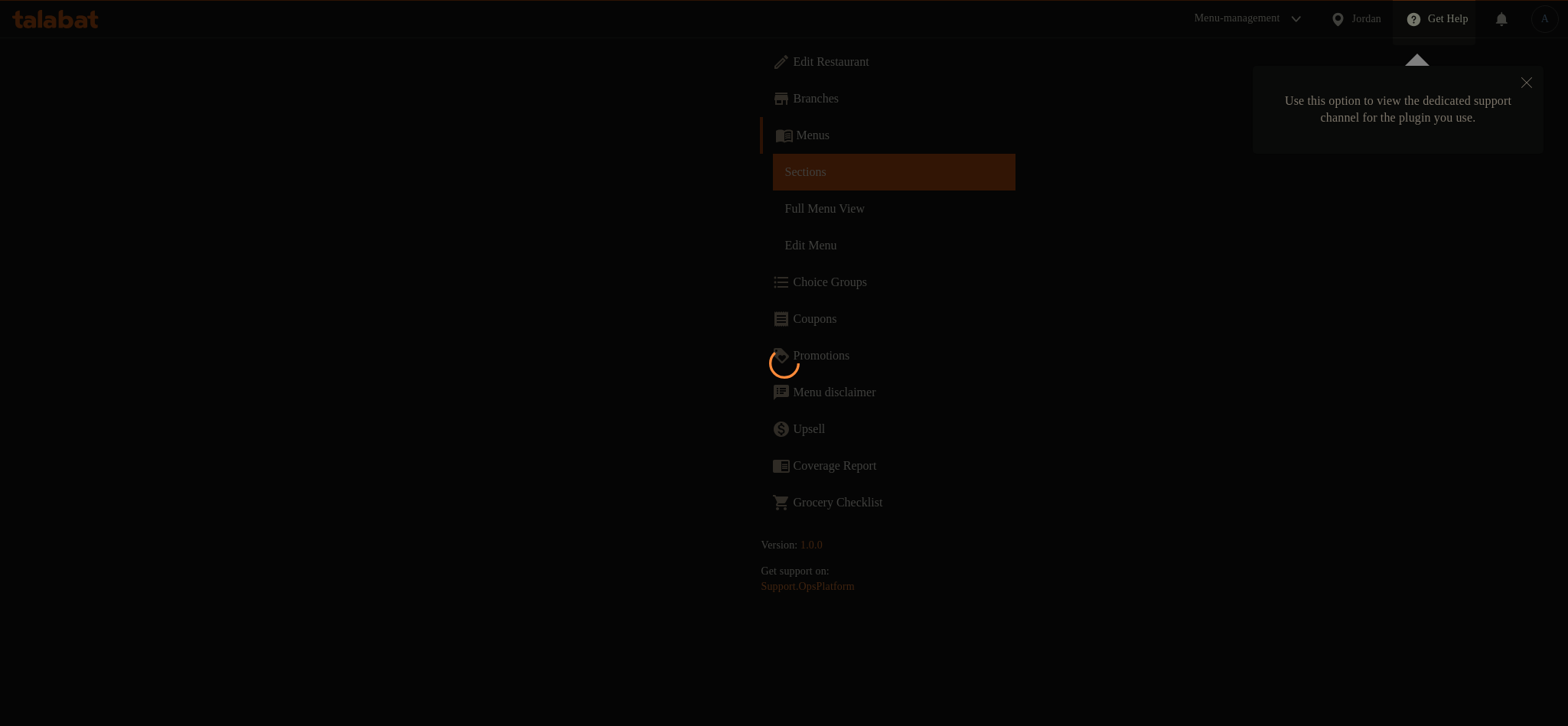
click at [1530, 77] on div at bounding box center [784, 363] width 1568 height 726
click at [905, 403] on div at bounding box center [784, 363] width 1568 height 726
click at [480, 313] on div at bounding box center [784, 363] width 1568 height 726
click at [824, 485] on div at bounding box center [784, 363] width 1568 height 726
